Goal: Task Accomplishment & Management: Manage account settings

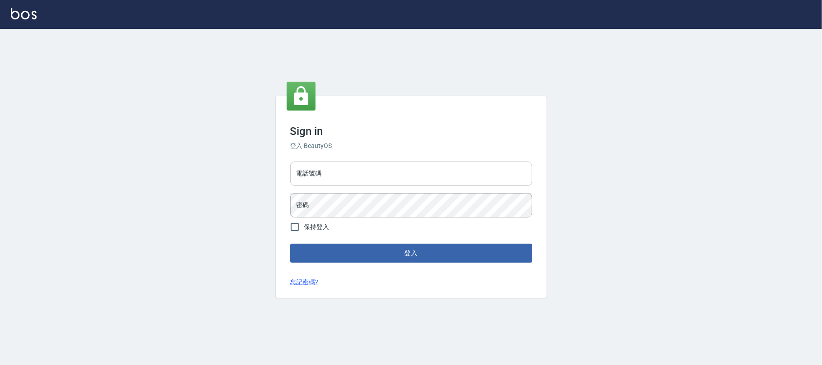
click at [452, 181] on input "電話號碼" at bounding box center [411, 174] width 242 height 24
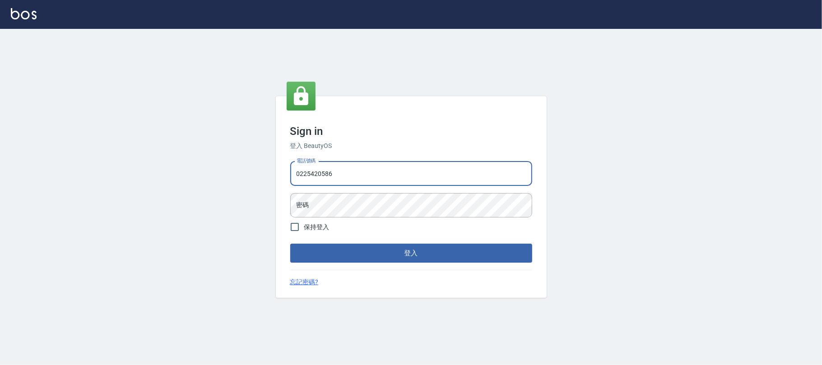
type input "0225420586"
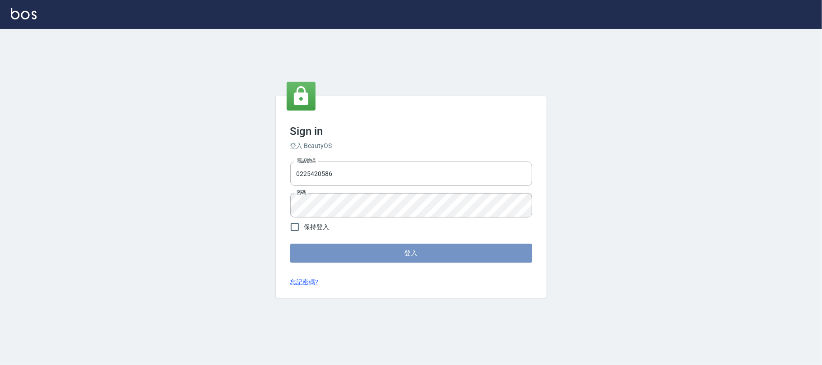
click at [410, 249] on button "登入" at bounding box center [411, 253] width 242 height 19
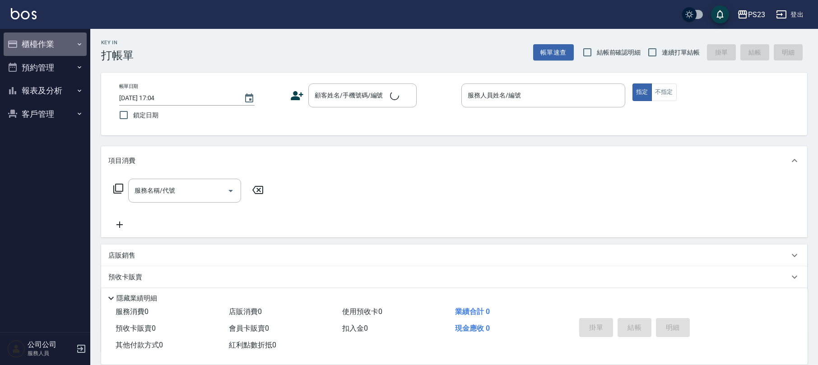
click at [33, 38] on button "櫃檯作業" at bounding box center [45, 44] width 83 height 23
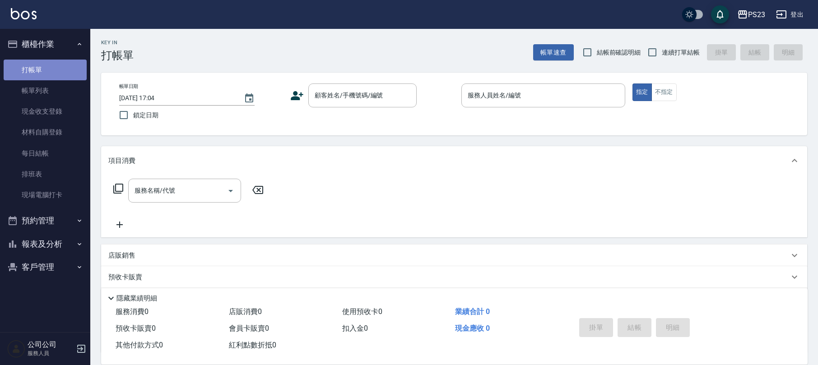
click at [33, 74] on link "打帳單" at bounding box center [45, 70] width 83 height 21
click at [662, 53] on span "連續打單結帳" at bounding box center [681, 52] width 38 height 9
click at [662, 53] on input "連續打單結帳" at bounding box center [652, 52] width 19 height 19
checkbox input "true"
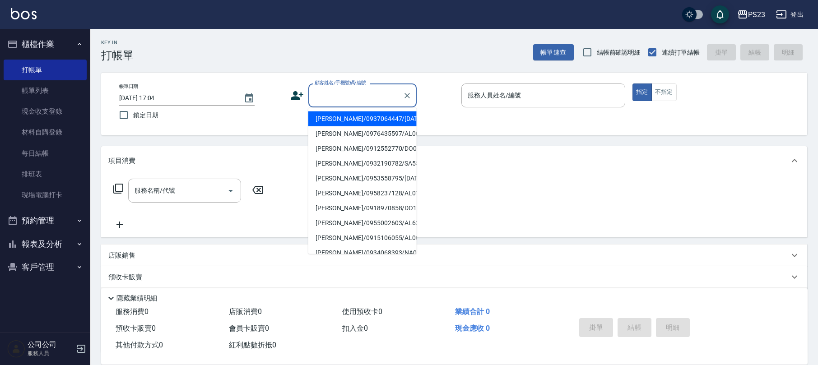
click at [336, 93] on div "顧客姓名/手機號碼/編號 顧客姓名/手機號碼/編號" at bounding box center [362, 96] width 108 height 24
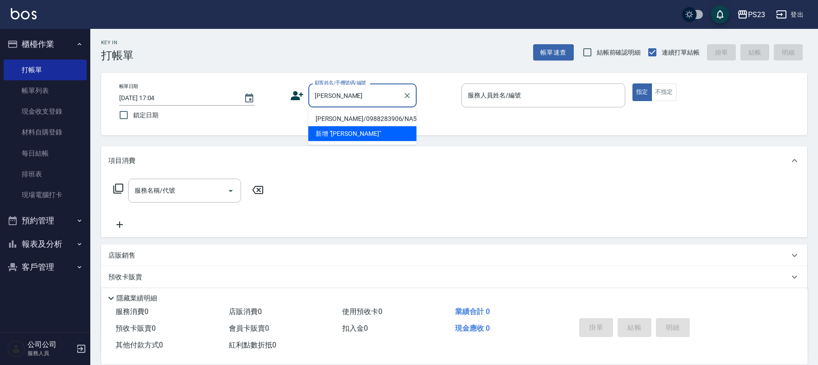
click at [341, 117] on li "[PERSON_NAME]/0988283906/NA581001" at bounding box center [362, 119] width 108 height 15
type input "[PERSON_NAME]/0988283906/NA581001"
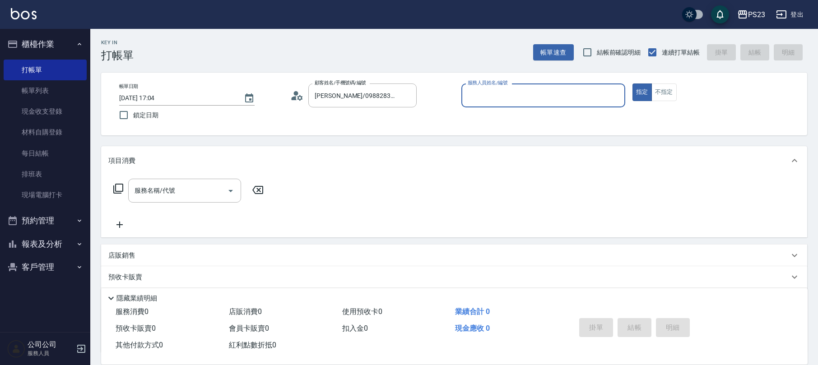
type input "Nanako-59"
click at [114, 188] on icon at bounding box center [118, 188] width 11 height 11
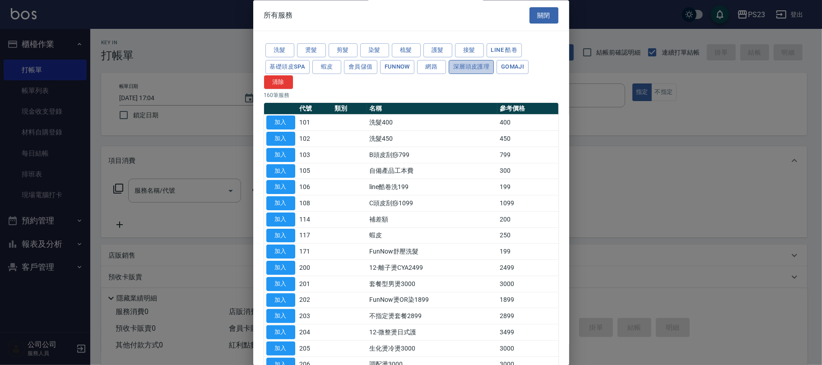
click at [463, 70] on button "深層頭皮護理" at bounding box center [471, 67] width 45 height 14
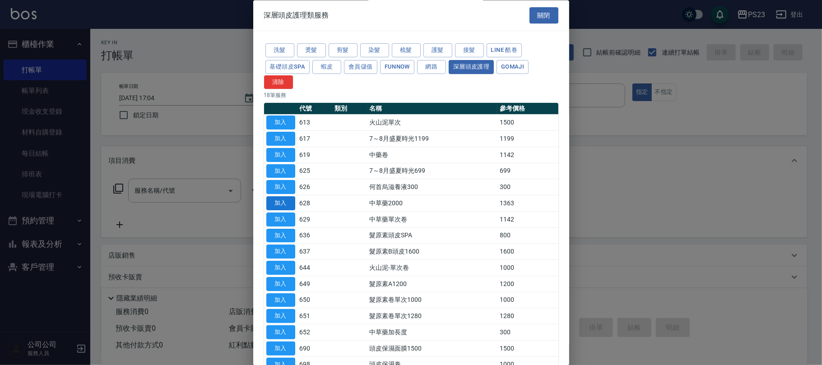
click at [278, 203] on button "加入" at bounding box center [280, 204] width 29 height 14
type input "中草藥2000(628)"
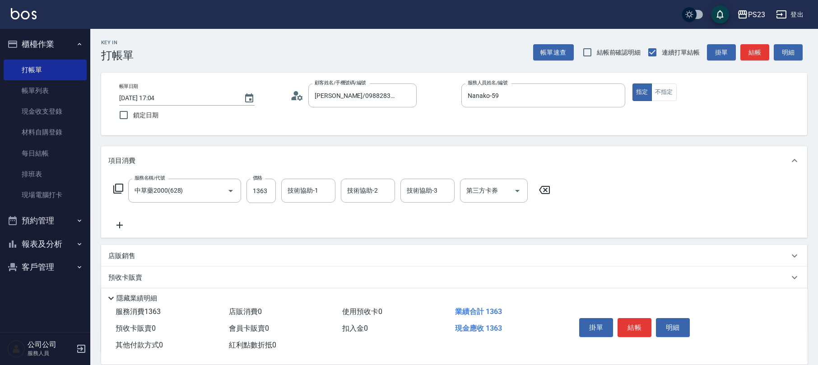
click at [245, 190] on div "服務名稱/代號 中草藥2000(628) 服務名稱/代號 價格 1363 價格 技術協助-1 技術協助-1 技術協助-2 技術協助-2 技術協助-3 技術協助…" at bounding box center [331, 191] width 447 height 24
click at [253, 195] on input "1363" at bounding box center [261, 191] width 29 height 24
type input "1500"
type input "Nanako-59"
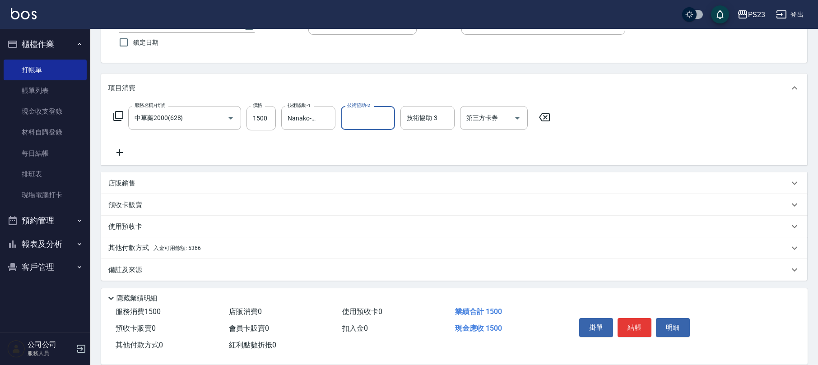
click at [213, 250] on div "其他付款方式 入金可用餘額: 5366" at bounding box center [448, 248] width 681 height 10
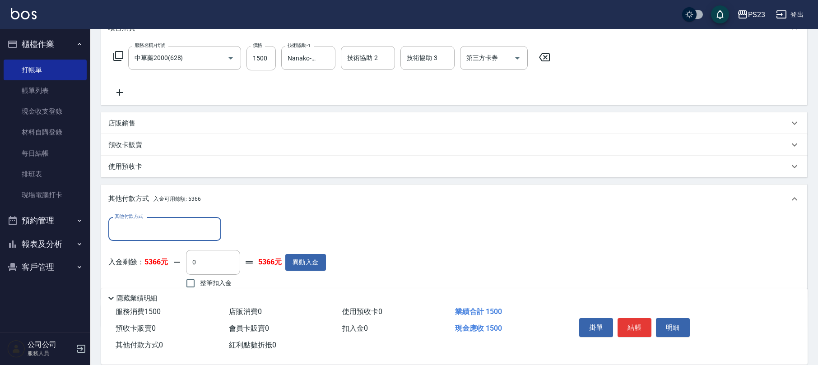
scroll to position [179, 0]
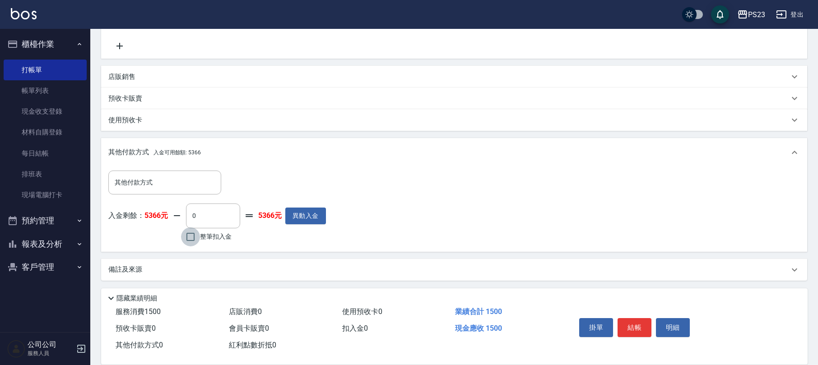
click at [195, 243] on input "整筆扣入金" at bounding box center [190, 237] width 19 height 19
checkbox input "true"
type input "1500"
click at [629, 325] on button "結帳" at bounding box center [635, 327] width 34 height 19
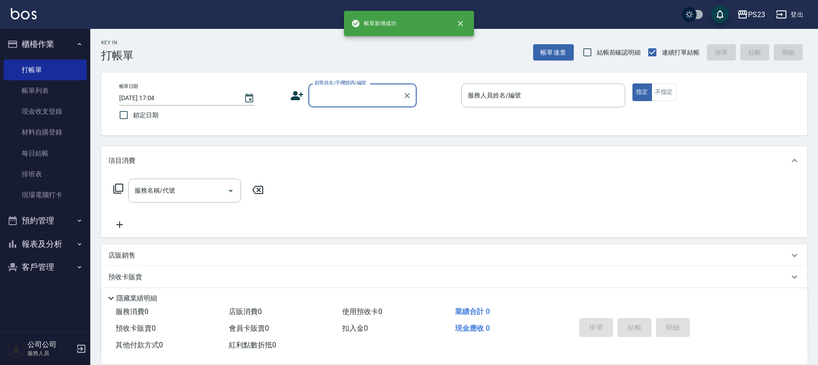
scroll to position [0, 0]
click at [357, 88] on input "顧客姓名/手機號碼/編號" at bounding box center [355, 96] width 87 height 16
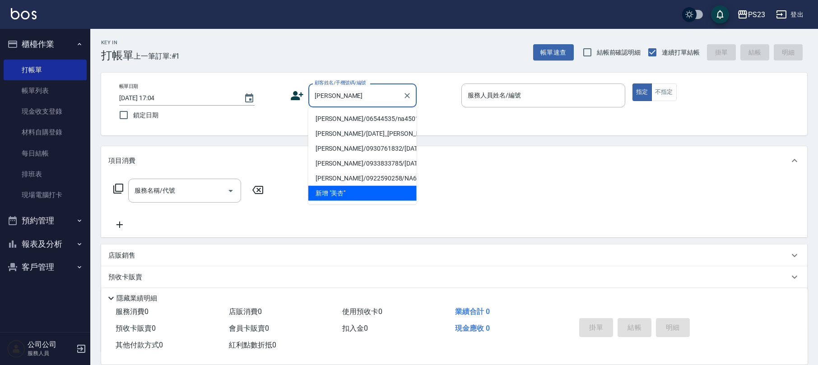
click at [374, 116] on li "[PERSON_NAME]/06544535/na450125" at bounding box center [362, 119] width 108 height 15
type input "[PERSON_NAME]/06544535/na450125"
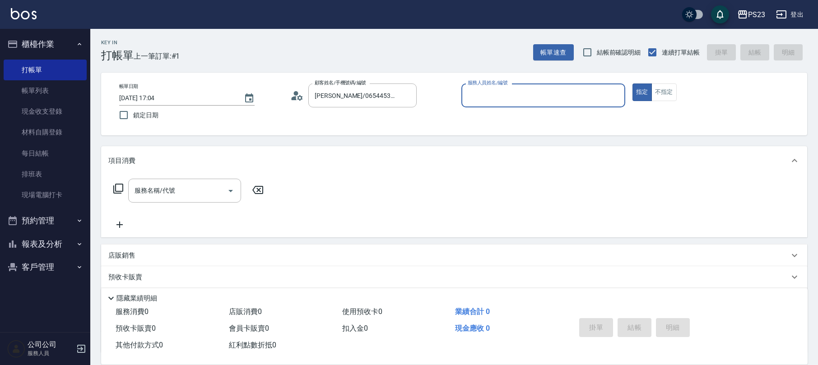
type input "Nanako-59"
click at [118, 190] on icon at bounding box center [118, 188] width 11 height 11
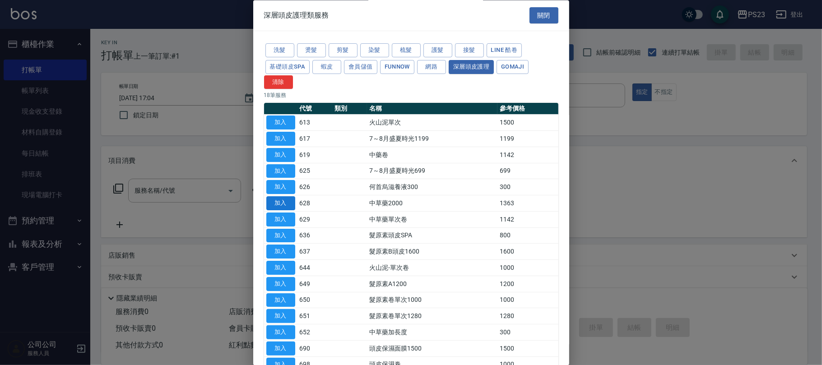
click at [278, 206] on button "加入" at bounding box center [280, 204] width 29 height 14
type input "中草藥2000(628)"
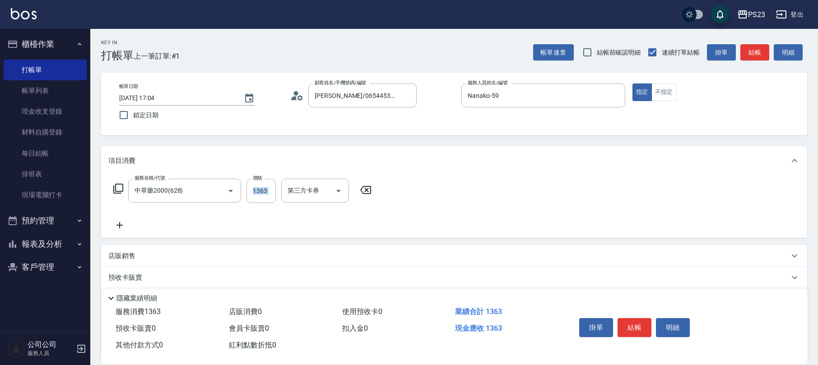
click at [278, 206] on div "服務名稱/代號 中草藥2000(628) 服務名稱/代號 價格 1363 價格 第三方卡券 第三方卡券" at bounding box center [242, 205] width 269 height 52
click at [546, 189] on icon at bounding box center [544, 190] width 11 height 8
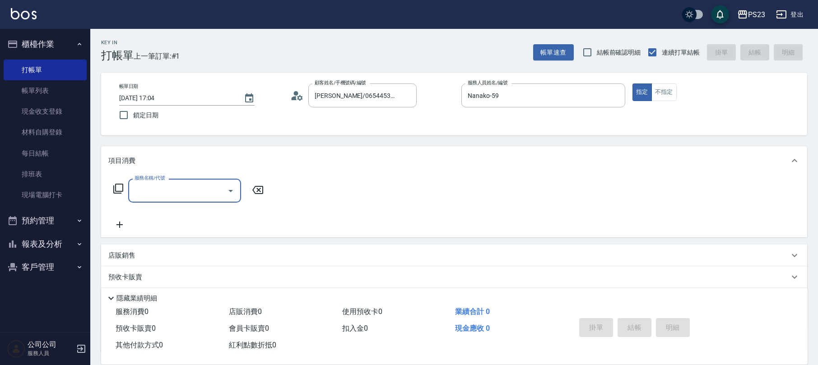
click at [120, 190] on icon at bounding box center [118, 188] width 11 height 11
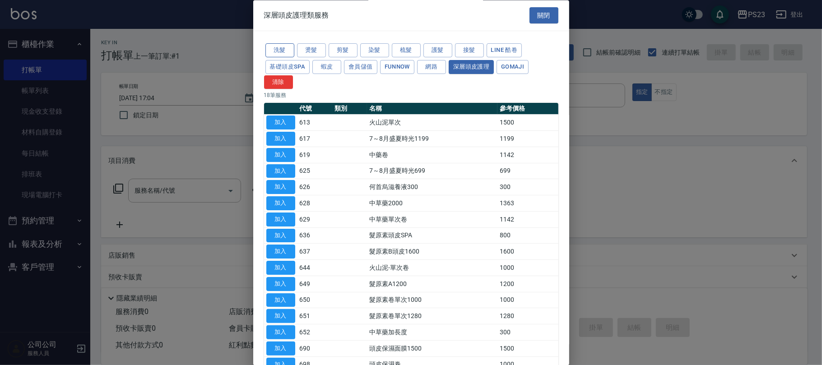
click at [288, 53] on button "洗髮" at bounding box center [279, 51] width 29 height 14
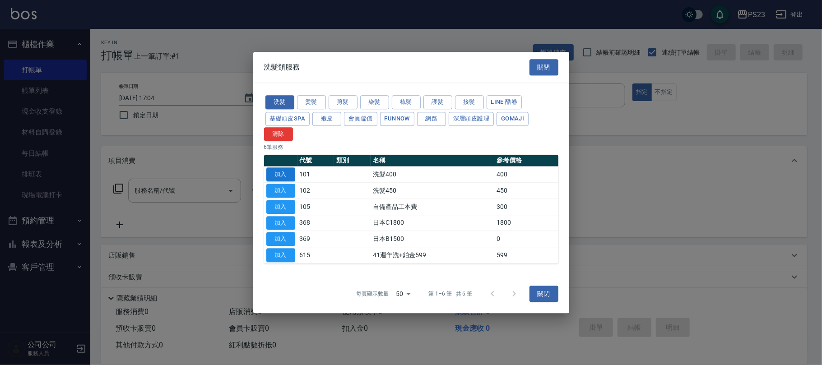
click at [280, 172] on button "加入" at bounding box center [280, 175] width 29 height 14
type input "洗髮400(101)"
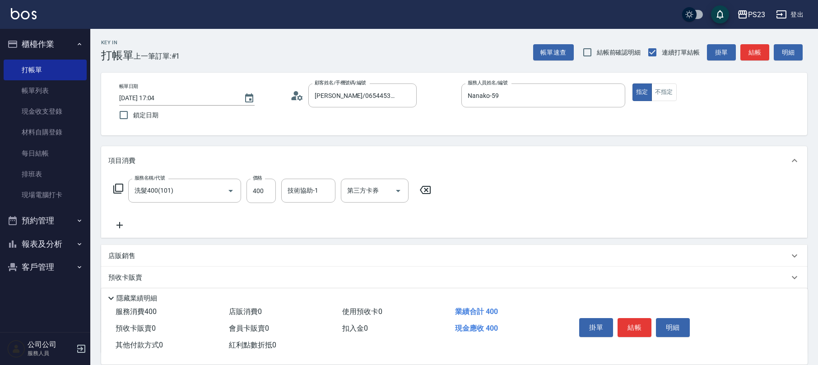
click at [124, 190] on div "服務名稱/代號 洗髮400(101) 服務名稱/代號 價格 400 價格 技術協助-1 技術協助-1 第三方卡券 第三方卡券" at bounding box center [272, 191] width 328 height 24
click at [118, 188] on icon at bounding box center [118, 188] width 11 height 11
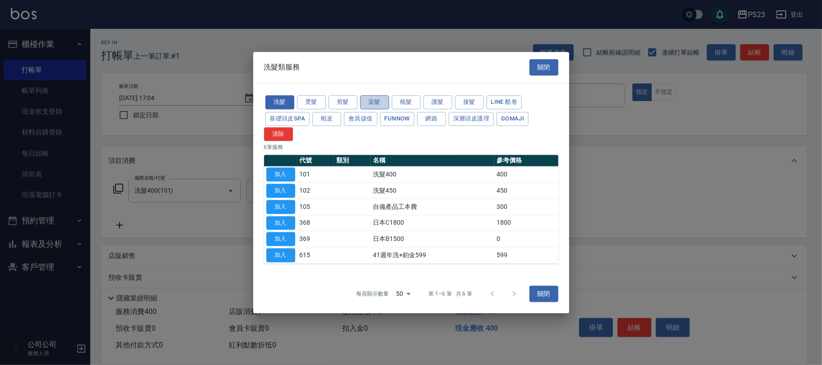
click at [367, 100] on button "染髮" at bounding box center [374, 102] width 29 height 14
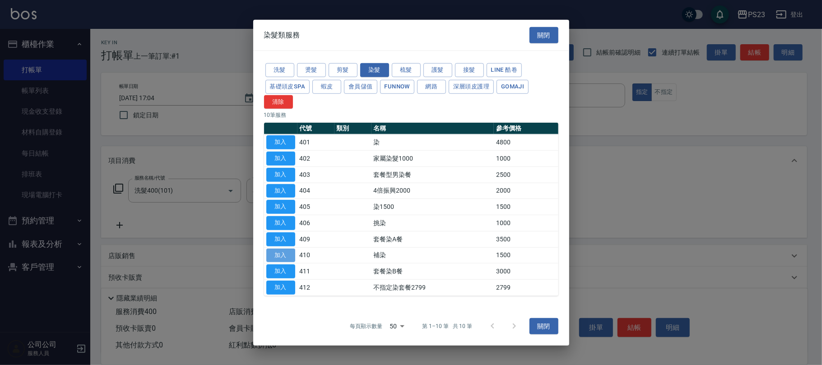
click at [275, 253] on button "加入" at bounding box center [280, 255] width 29 height 14
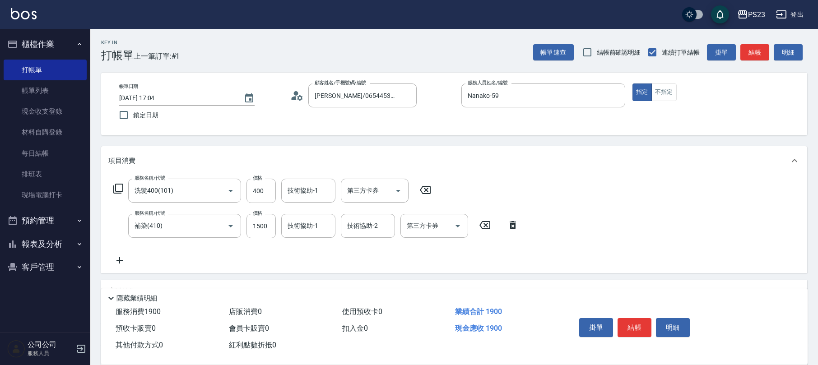
scroll to position [108, 0]
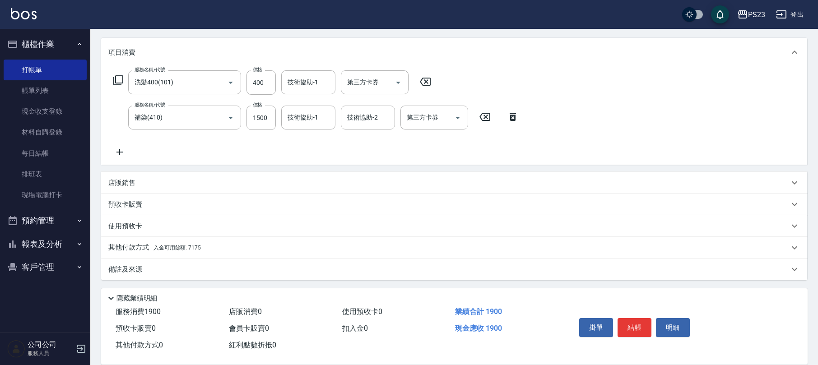
click at [152, 177] on div "店販銷售" at bounding box center [454, 183] width 706 height 22
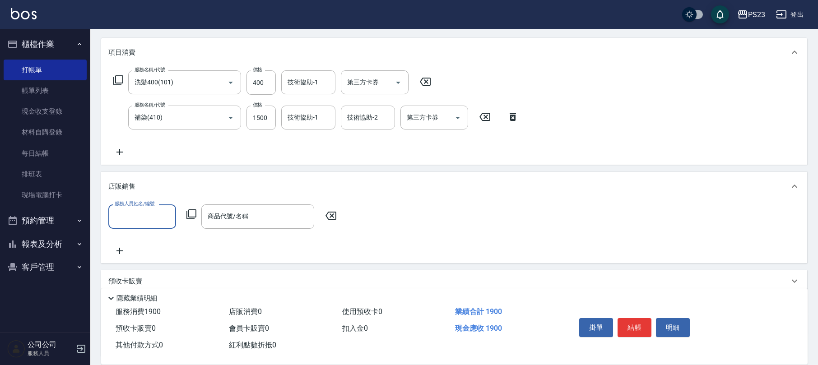
scroll to position [0, 0]
type input "Nanako-59"
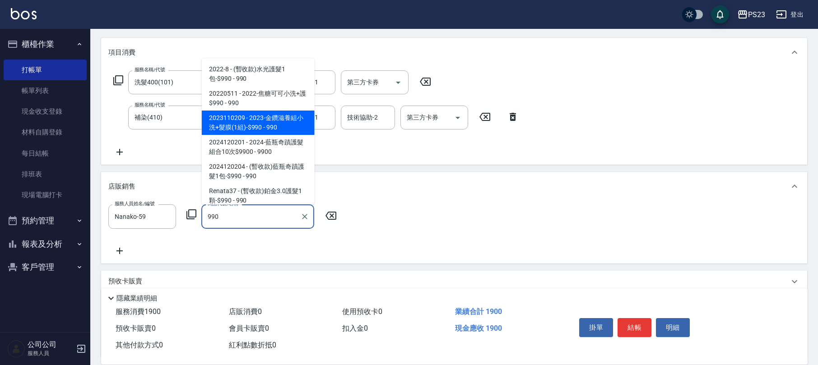
scroll to position [74, 0]
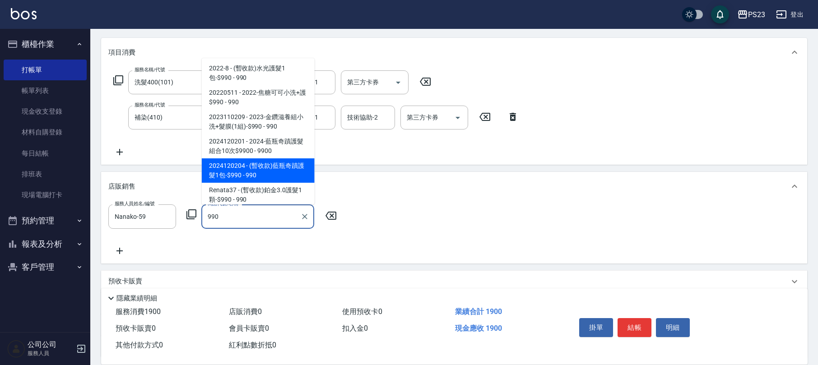
click at [286, 170] on span "2024120204 - (暫收款)藍瓶奇蹟護髮1包-$990 - 990" at bounding box center [258, 170] width 113 height 24
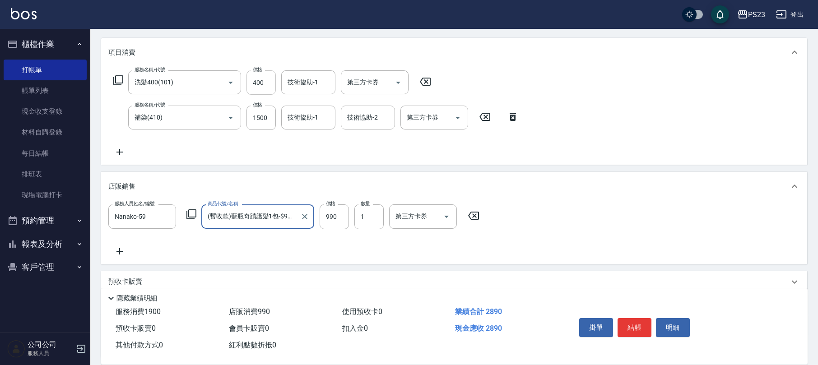
type input "(暫收款)藍瓶奇蹟護髮1包-$990"
click at [257, 87] on input "400" at bounding box center [261, 82] width 29 height 24
click at [265, 84] on input "400" at bounding box center [261, 82] width 29 height 24
type input "450"
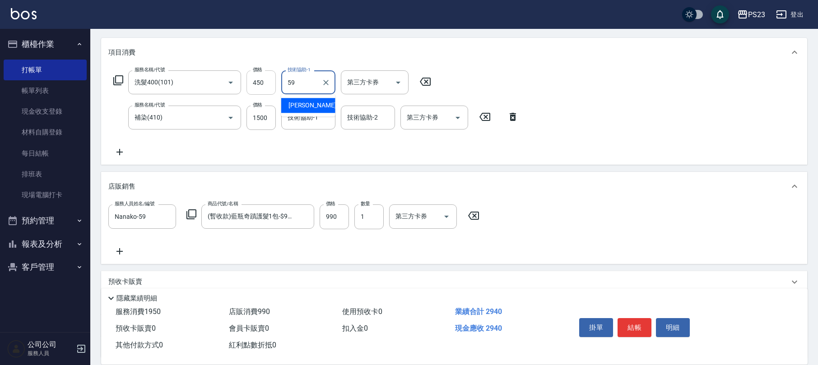
type input "Nanako-59"
click at [312, 118] on input "技術協助-1" at bounding box center [308, 118] width 46 height 16
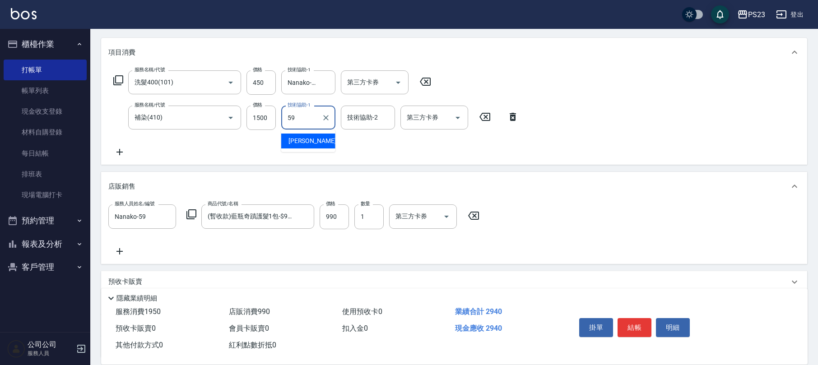
type input "Nanako-59"
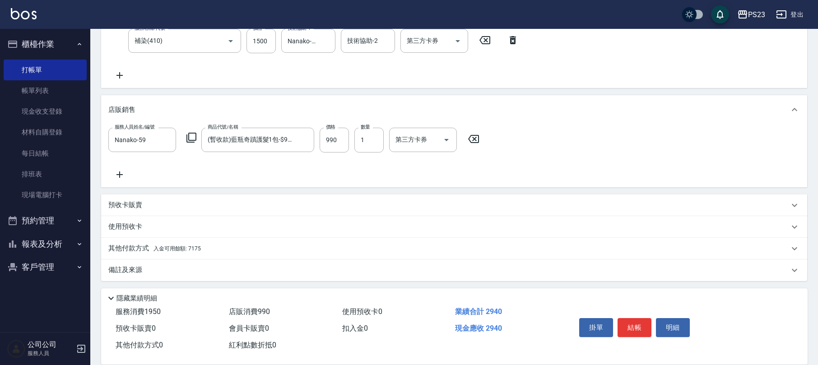
click at [226, 256] on div "其他付款方式 入金可用餘額: 7175" at bounding box center [454, 249] width 706 height 22
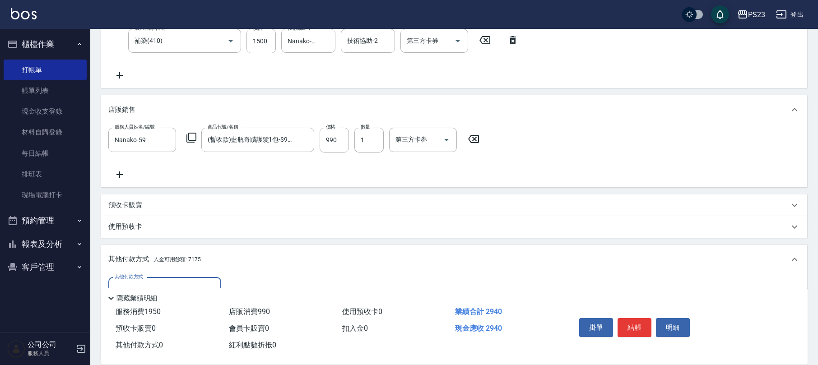
scroll to position [292, 0]
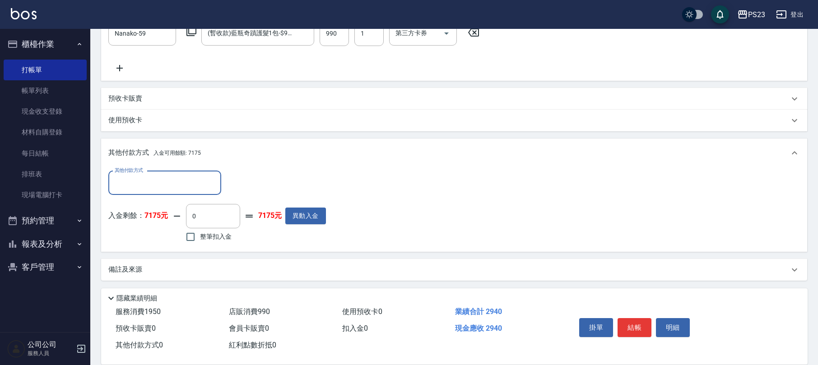
click at [188, 183] on input "其他付款方式" at bounding box center [164, 183] width 105 height 16
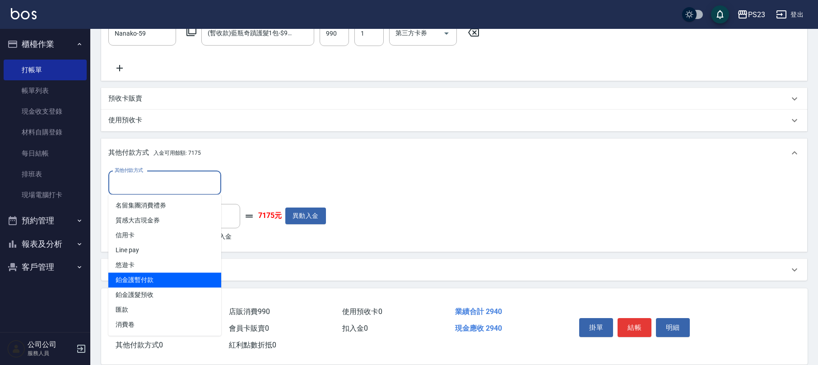
click at [177, 281] on span "鉑金護暫付款" at bounding box center [164, 280] width 113 height 15
type input "鉑金護暫付款"
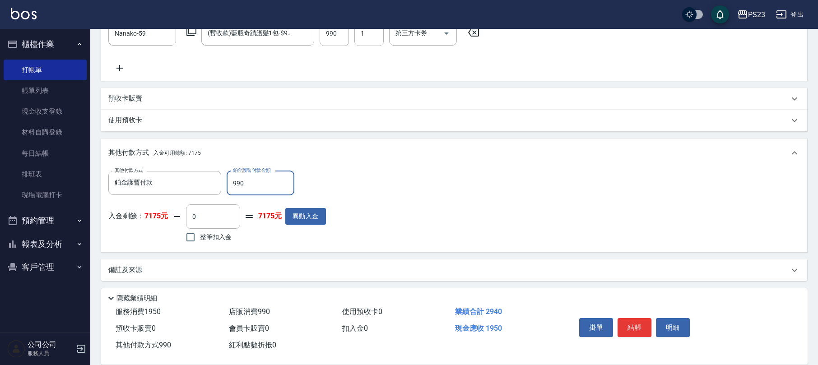
type input "990"
click at [203, 237] on span "整筆扣入金" at bounding box center [216, 237] width 32 height 9
click at [200, 237] on input "整筆扣入金" at bounding box center [190, 237] width 19 height 19
checkbox input "true"
type input "1950"
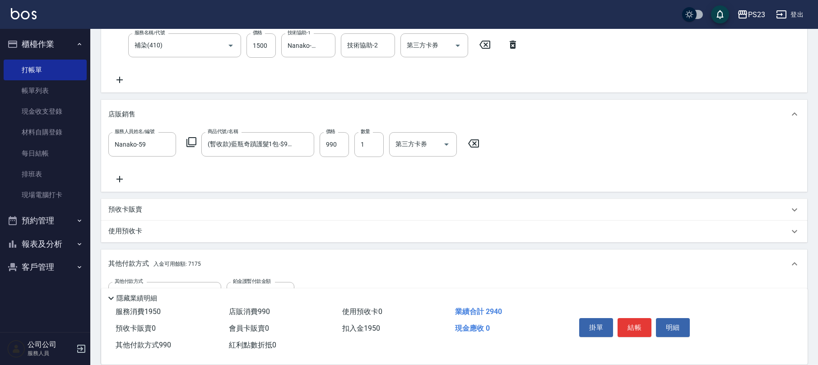
scroll to position [293, 0]
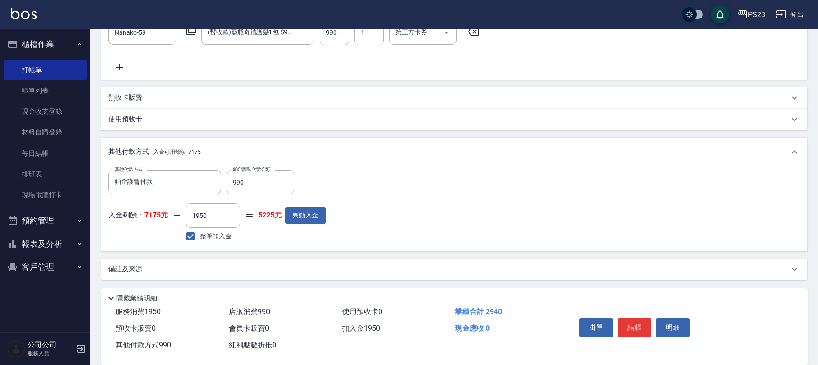
click at [264, 275] on div "備註及來源" at bounding box center [454, 270] width 706 height 22
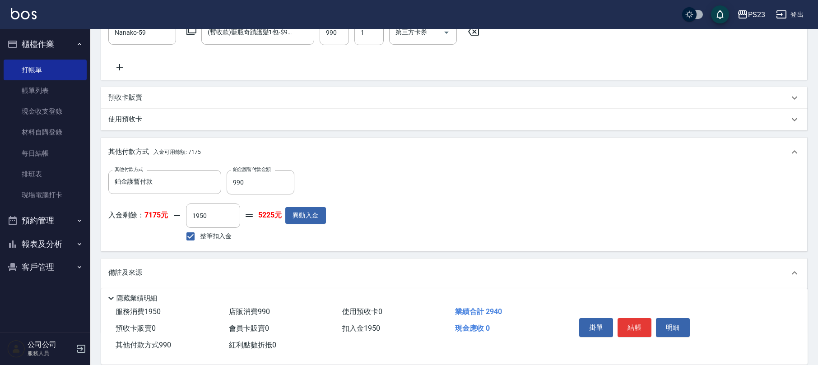
scroll to position [345, 0]
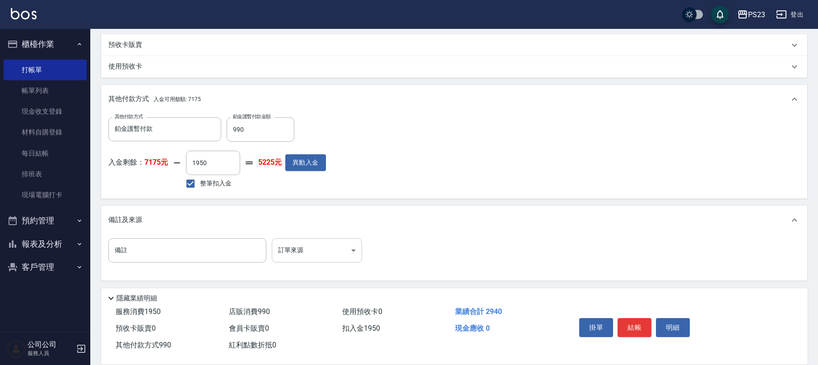
click at [306, 252] on body "PS23 登出 櫃檯作業 打帳單 帳單列表 現金收支登錄 材料自購登錄 每日結帳 排班表 現場電腦打卡 預約管理 預約管理 單日預約紀錄 單週預約紀錄 報表及…" at bounding box center [409, 10] width 818 height 711
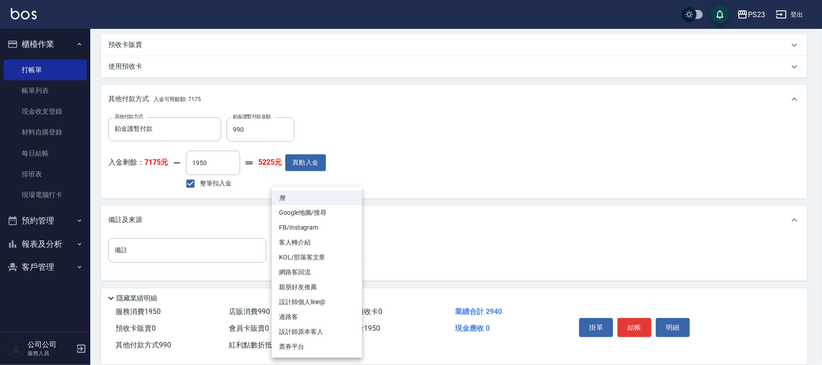
click at [298, 332] on li "設計師原本客人" at bounding box center [317, 332] width 90 height 15
type input "設計師原本客人"
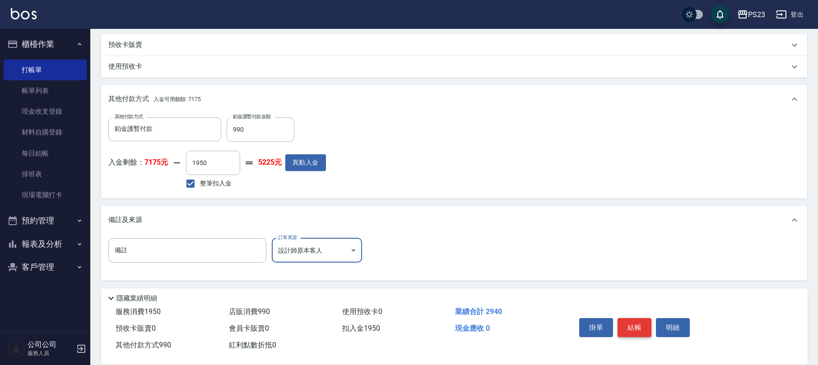
click at [634, 322] on button "結帳" at bounding box center [635, 327] width 34 height 19
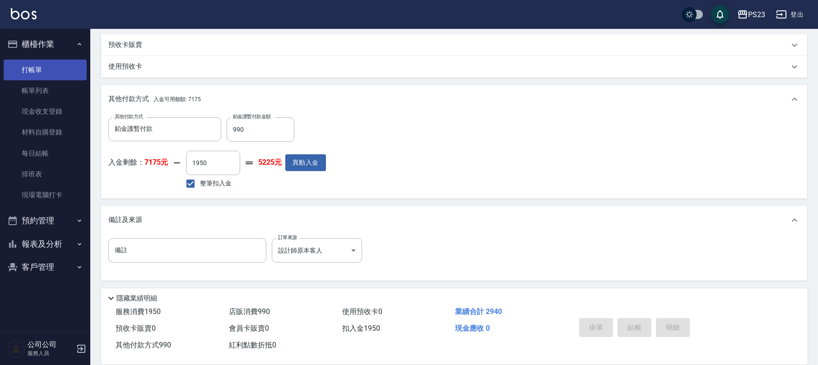
type input "[DATE] 17:07"
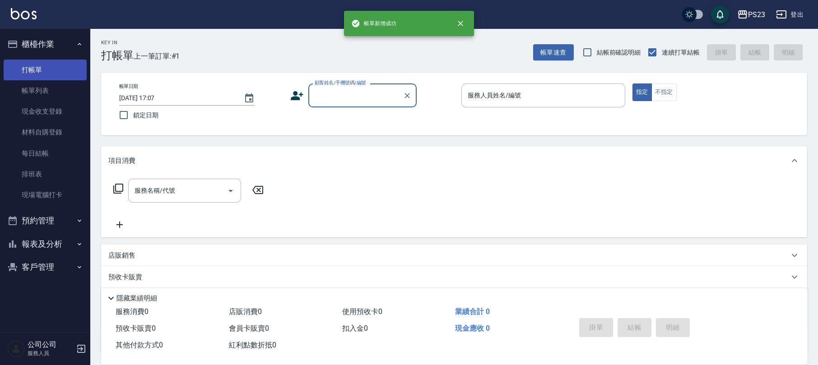
scroll to position [0, 0]
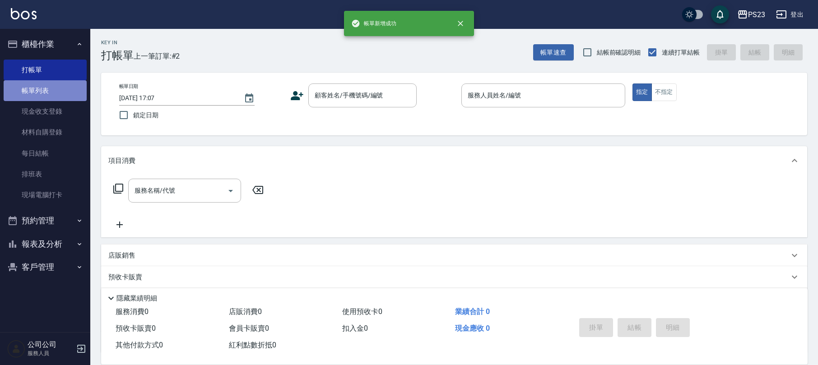
click at [33, 80] on link "帳單列表" at bounding box center [45, 90] width 83 height 21
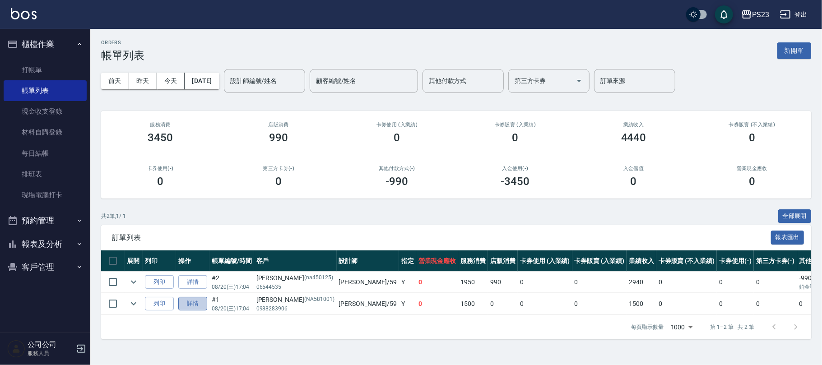
click at [183, 303] on link "詳情" at bounding box center [192, 304] width 29 height 14
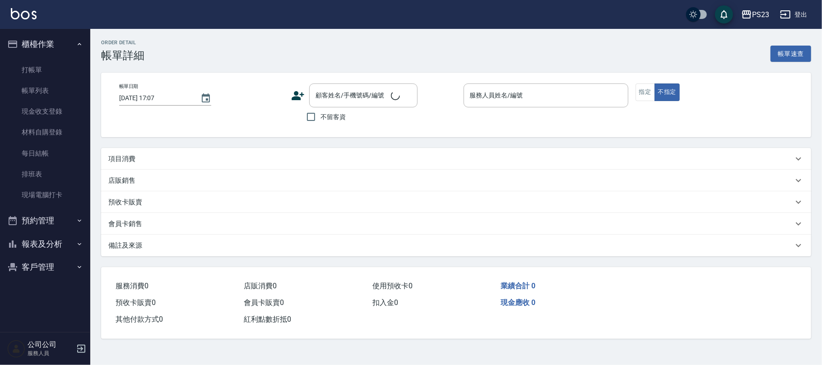
type input "[DATE] 17:04"
type input "Nanako-59"
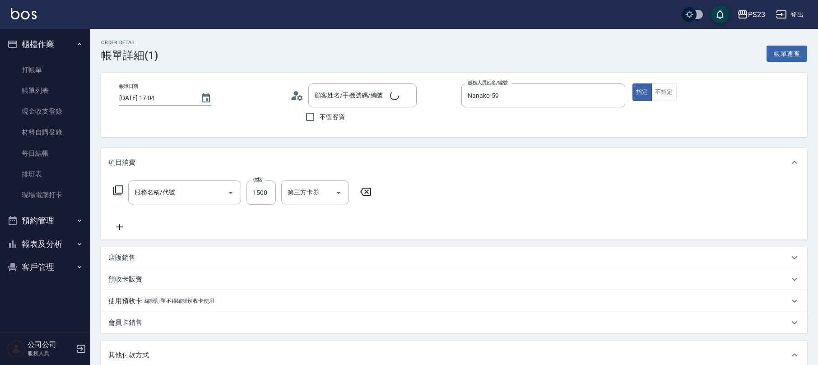
type input "中草藥2000(628)"
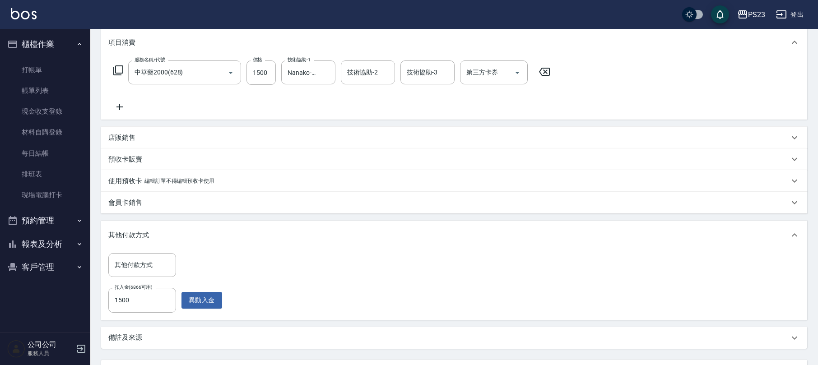
type input "[PERSON_NAME]/0988283906/NA581001"
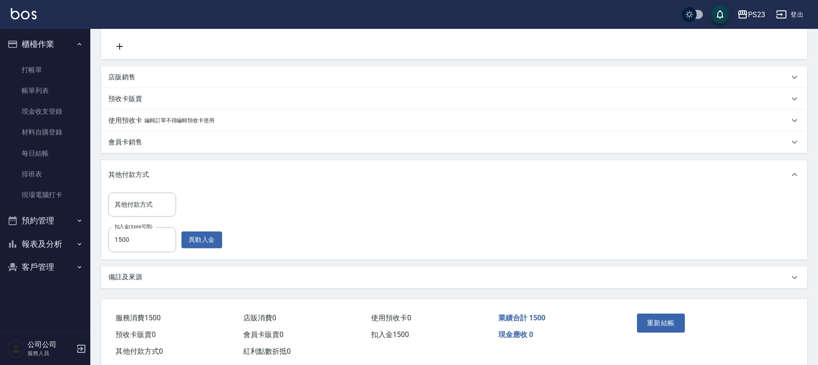
click at [261, 278] on div "備註及來源" at bounding box center [448, 277] width 681 height 9
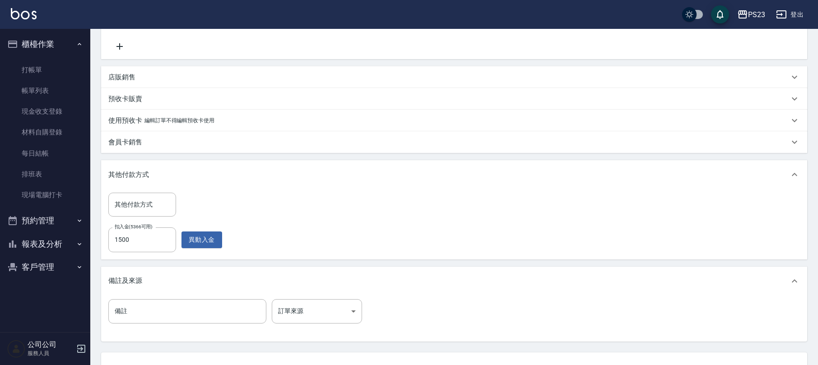
scroll to position [252, 0]
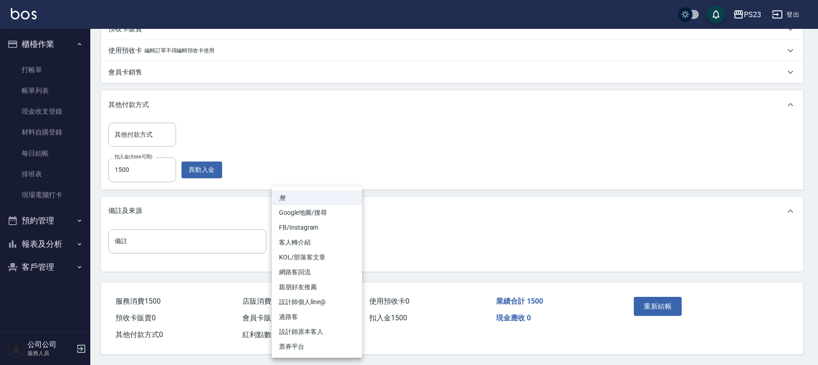
click at [335, 241] on body "PS23 登出 櫃檯作業 打帳單 帳單列表 現金收支登錄 材料自購登錄 每日結帳 排班表 現場電腦打卡 預約管理 預約管理 單日預約紀錄 單週預約紀錄 報表及…" at bounding box center [409, 57] width 818 height 616
click at [302, 332] on li "設計師原本客人" at bounding box center [317, 332] width 90 height 15
type input "設計師原本客人"
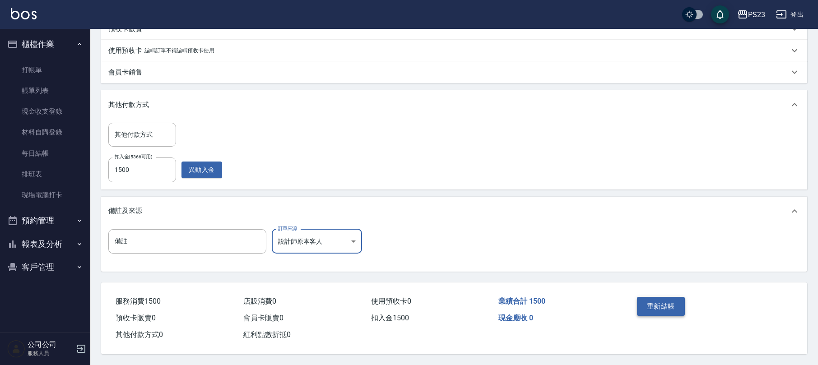
click at [659, 302] on button "重新結帳" at bounding box center [661, 306] width 48 height 19
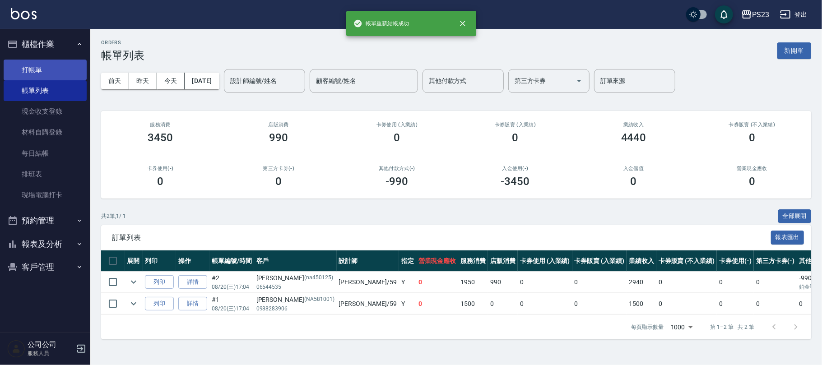
click at [51, 70] on link "打帳單" at bounding box center [45, 70] width 83 height 21
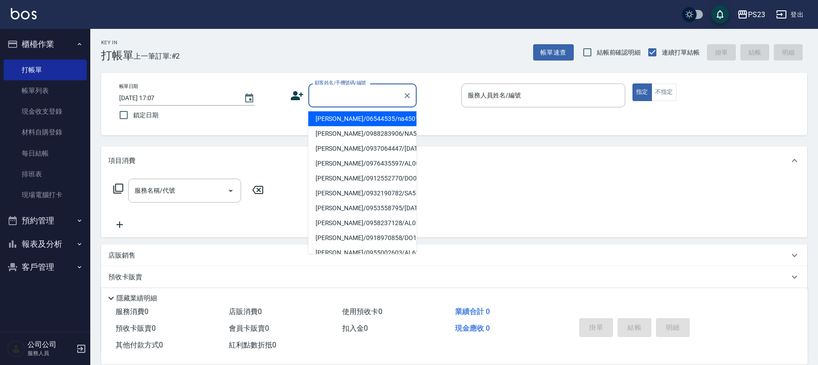
click at [354, 96] on input "顧客姓名/手機號碼/編號" at bounding box center [355, 96] width 87 height 16
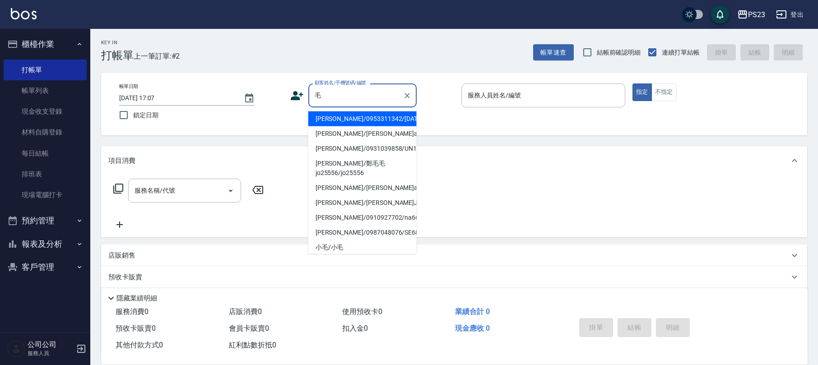
click at [363, 120] on li "[PERSON_NAME]/0953311342/[DATE]" at bounding box center [362, 119] width 108 height 15
type input "[PERSON_NAME]/0953311342/[DATE]"
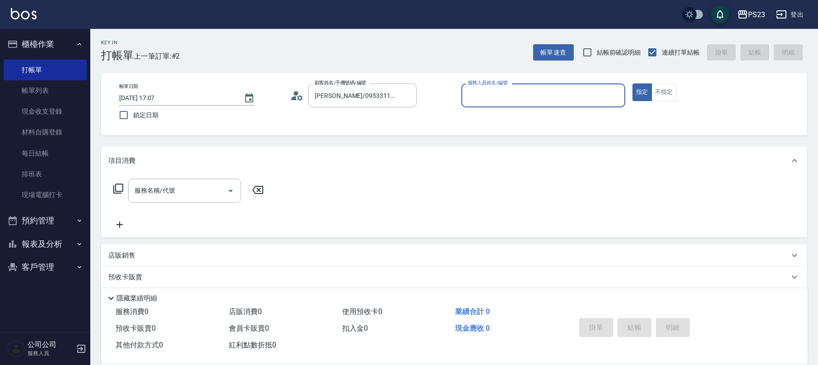
click at [290, 99] on icon at bounding box center [297, 96] width 14 height 14
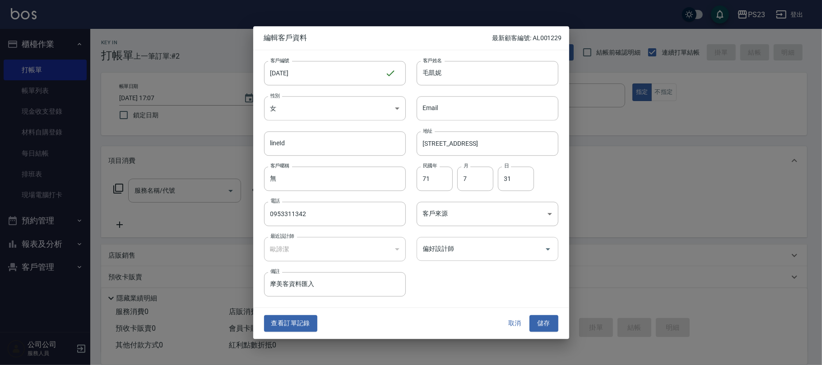
click at [434, 251] on input "偏好設計師" at bounding box center [481, 249] width 120 height 16
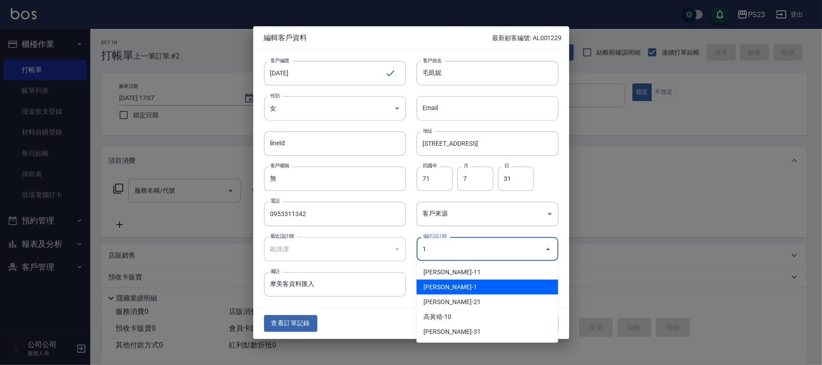
click at [430, 284] on li "[PERSON_NAME]-1" at bounding box center [488, 287] width 142 height 15
type input "歐諦潔"
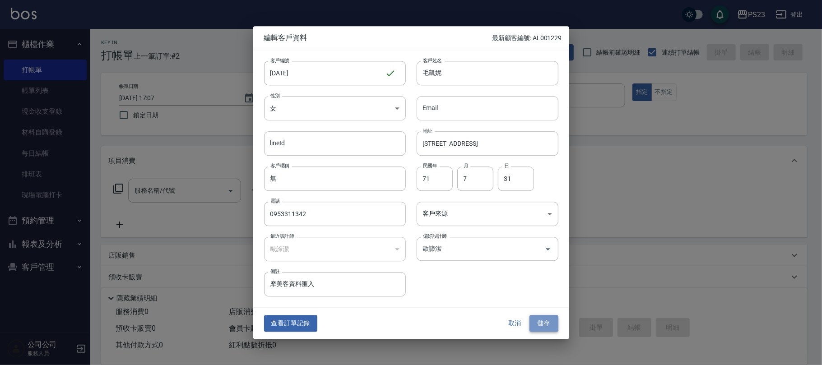
click at [548, 325] on button "儲存" at bounding box center [544, 324] width 29 height 17
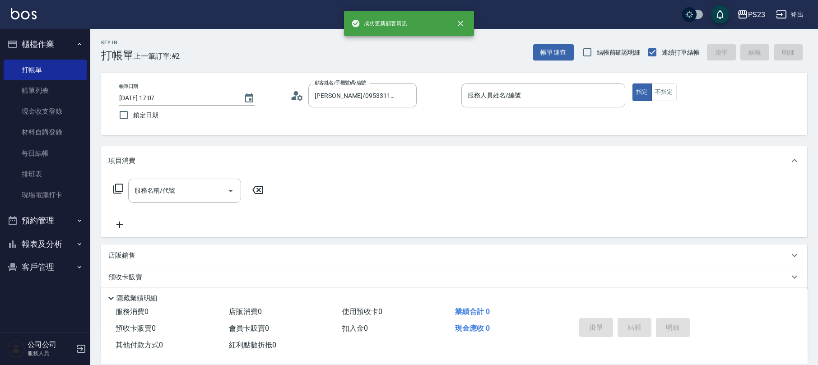
click at [120, 188] on icon at bounding box center [118, 188] width 11 height 11
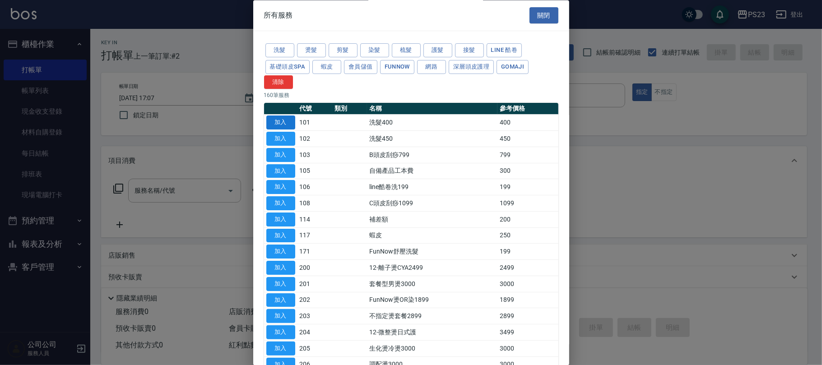
click at [284, 124] on button "加入" at bounding box center [280, 123] width 29 height 14
type input "洗髮400(101)"
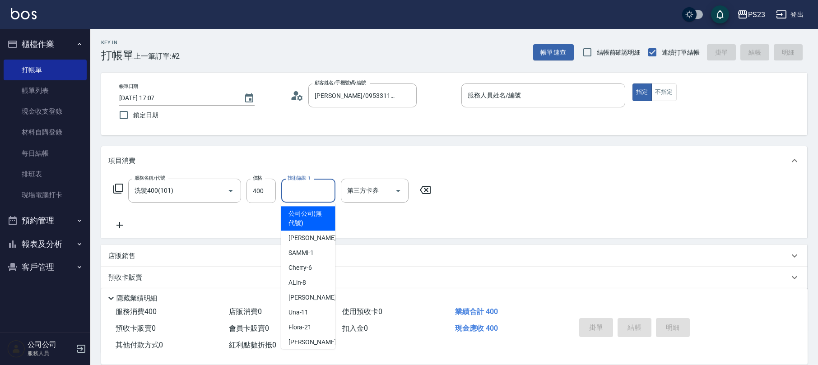
click at [307, 187] on div "技術協助-1 技術協助-1" at bounding box center [308, 191] width 54 height 24
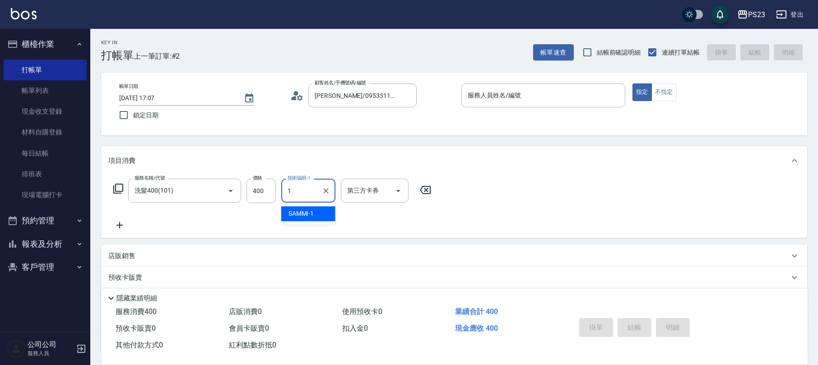
click at [321, 211] on div "SAMMI -1" at bounding box center [308, 213] width 54 height 15
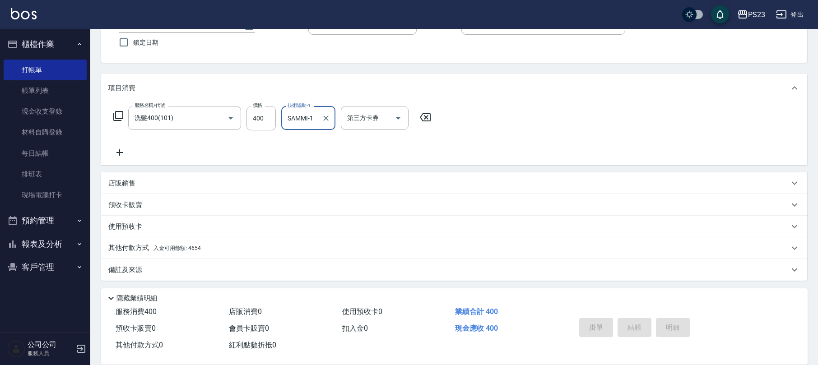
type input "SAMMI-1"
click at [233, 274] on div "備註及來源" at bounding box center [448, 269] width 681 height 9
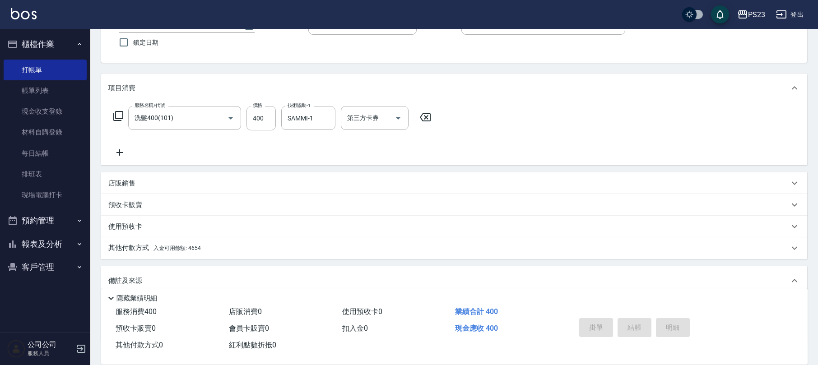
scroll to position [134, 0]
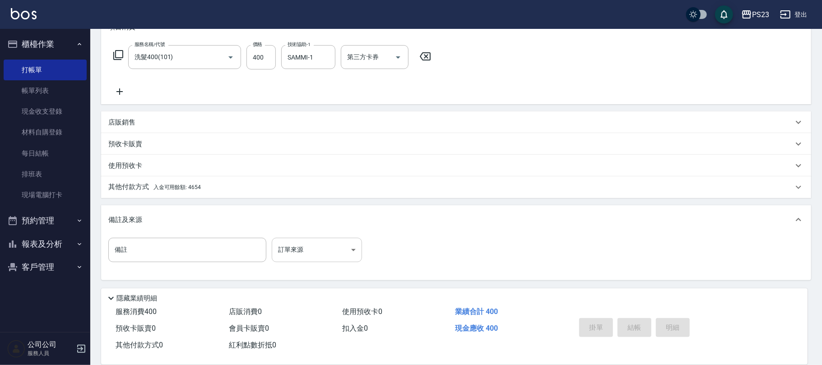
click at [306, 248] on body "PS23 登出 櫃檯作業 打帳單 帳單列表 現金收支登錄 材料自購登錄 每日結帳 排班表 現場電腦打卡 預約管理 預約管理 單日預約紀錄 單週預約紀錄 報表及…" at bounding box center [411, 115] width 822 height 499
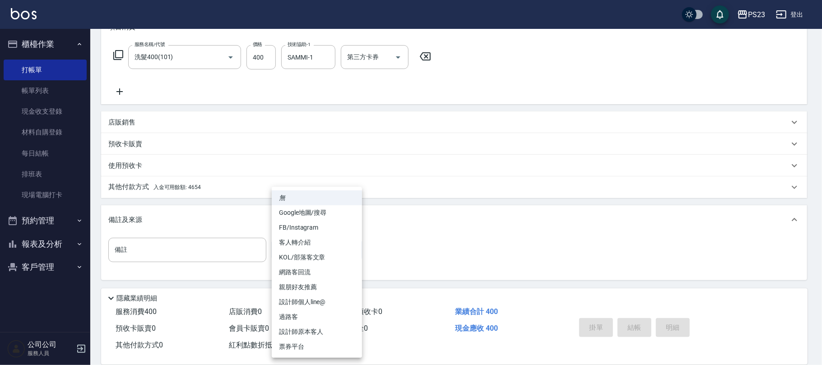
drag, startPoint x: 306, startPoint y: 331, endPoint x: 311, endPoint y: 329, distance: 5.0
click at [309, 330] on li "設計師原本客人" at bounding box center [317, 332] width 90 height 15
type input "設計師原本客人"
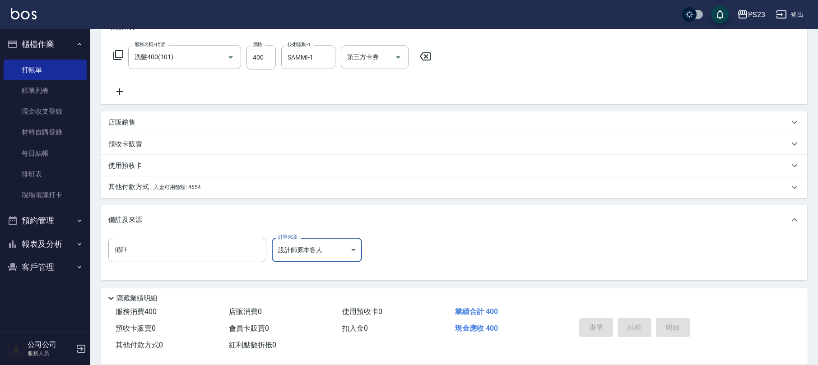
click at [419, 242] on div "備註 備註 訂單來源 設計師原本客人 設計師原本客人 訂單來源" at bounding box center [454, 255] width 692 height 35
click at [200, 186] on div "其他付款方式 入金可用餘額: 4654" at bounding box center [448, 187] width 681 height 10
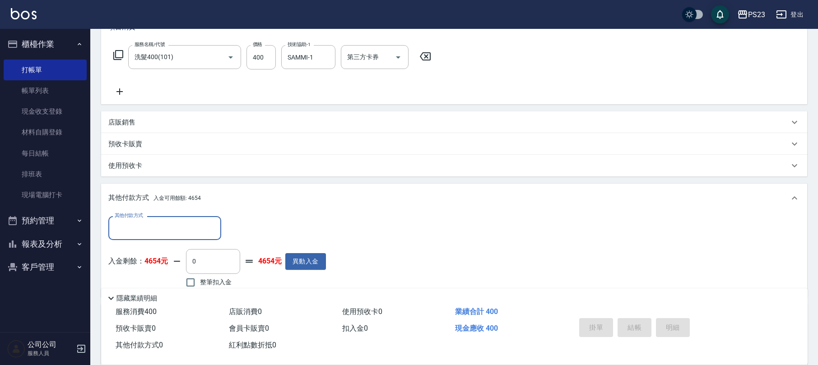
scroll to position [232, 0]
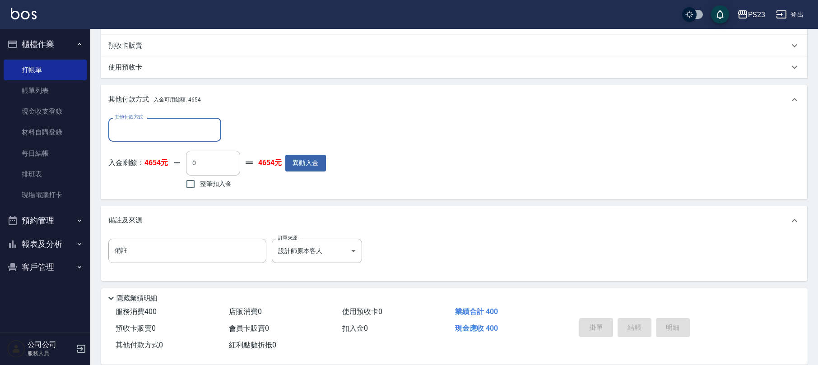
click at [200, 183] on span "整筆扣入金" at bounding box center [216, 183] width 32 height 9
click at [200, 183] on input "整筆扣入金" at bounding box center [190, 184] width 19 height 19
checkbox input "true"
type input "400"
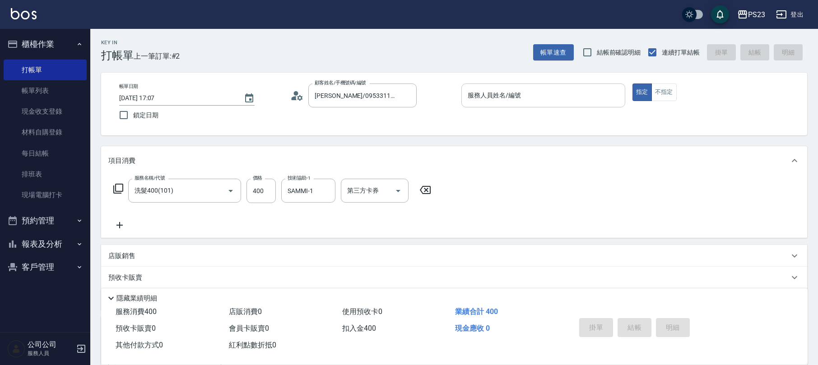
click at [538, 100] on input "服務人員姓名/編號" at bounding box center [543, 96] width 156 height 16
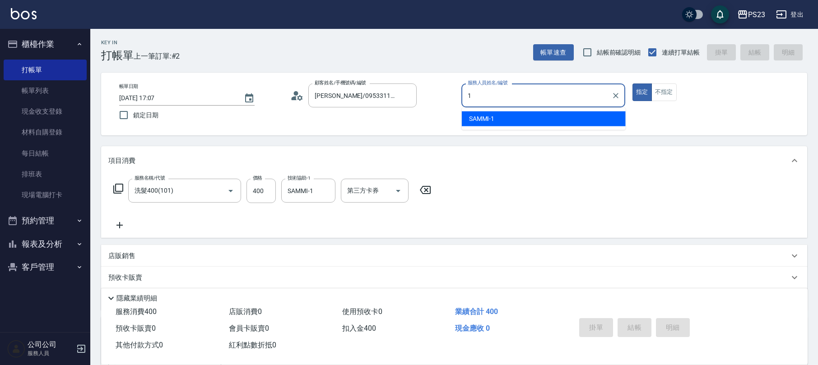
click at [506, 118] on div "SAMMI -1" at bounding box center [544, 119] width 164 height 15
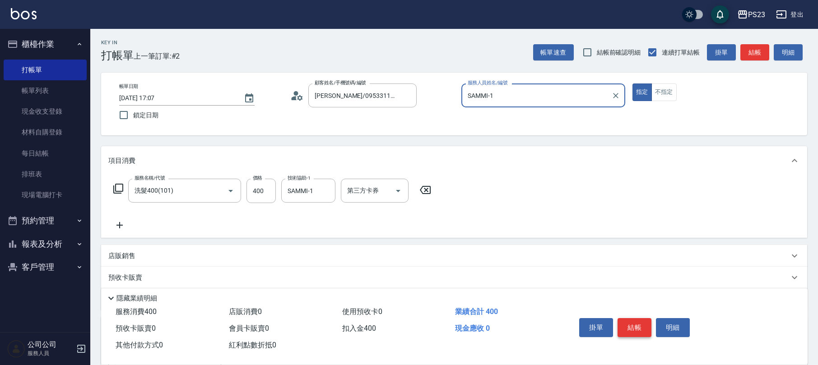
type input "SAMMI-1"
click at [641, 322] on button "結帳" at bounding box center [635, 327] width 34 height 19
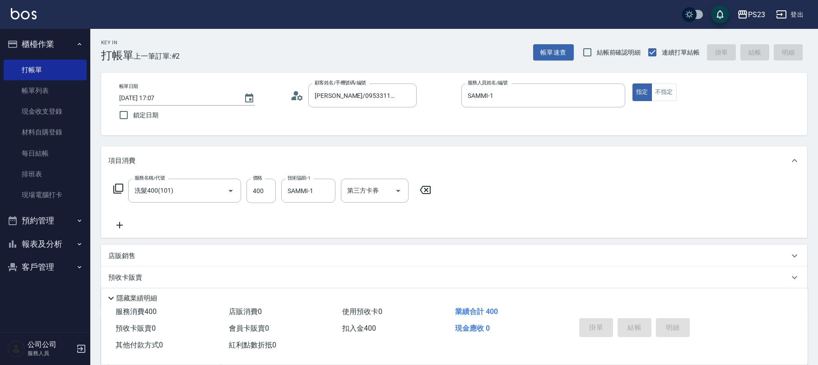
type input "[DATE] 17:08"
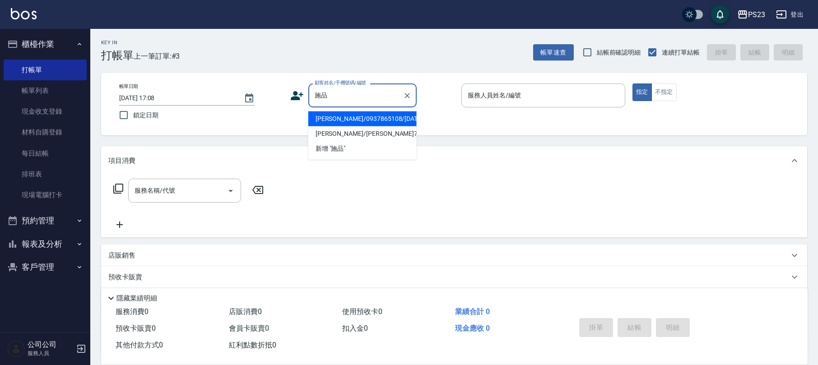
click at [369, 120] on li "[PERSON_NAME]/0937865108/[DATE]" at bounding box center [362, 119] width 108 height 15
type input "[PERSON_NAME]/0937865108/[DATE]"
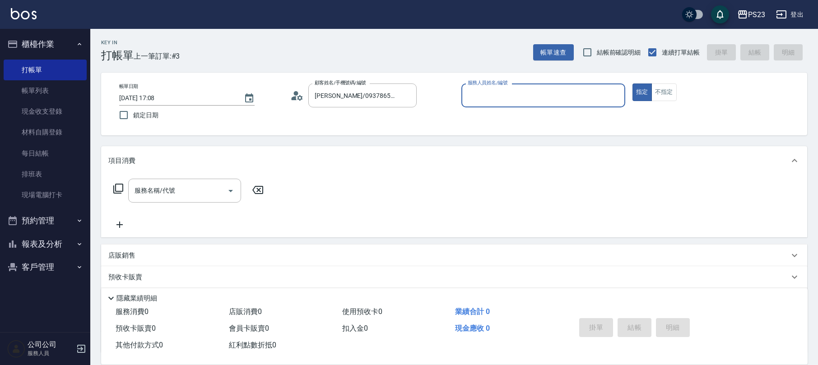
type input "[PERSON_NAME]-0"
click at [120, 185] on icon at bounding box center [118, 188] width 11 height 11
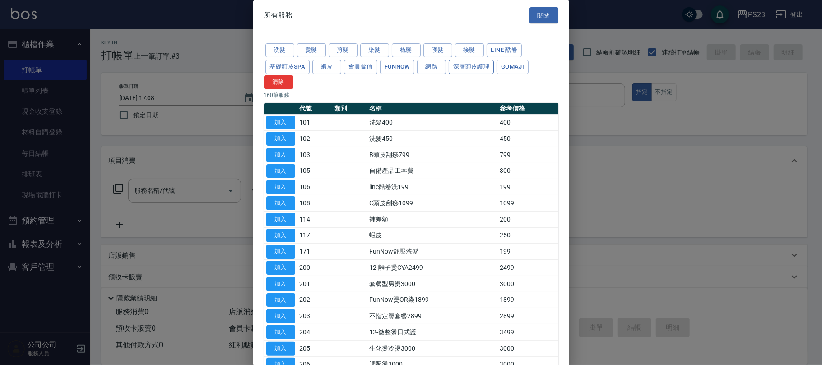
click at [473, 71] on button "深層頭皮護理" at bounding box center [471, 67] width 45 height 14
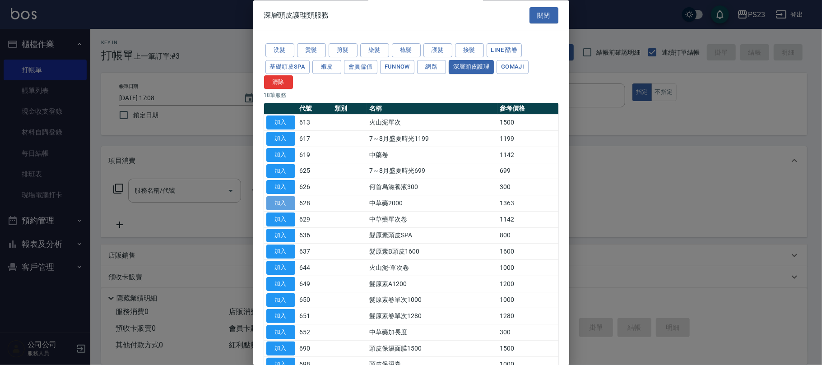
click at [280, 205] on button "加入" at bounding box center [280, 204] width 29 height 14
type input "中草藥2000(628)"
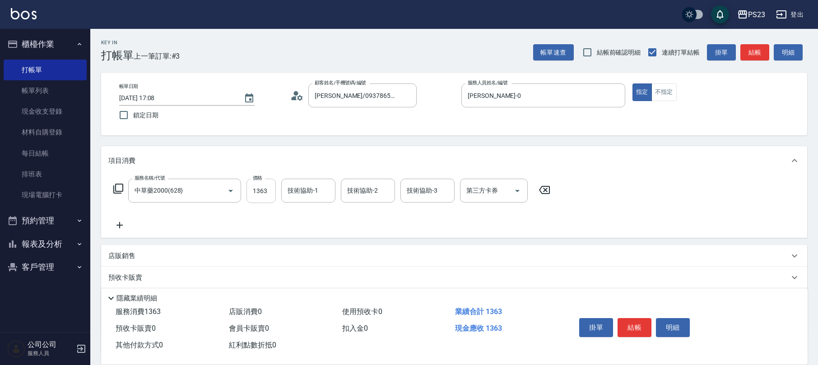
click at [254, 193] on input "1363" at bounding box center [261, 191] width 29 height 24
type input "1500"
type input "Flora-21"
click at [114, 190] on icon at bounding box center [118, 188] width 11 height 11
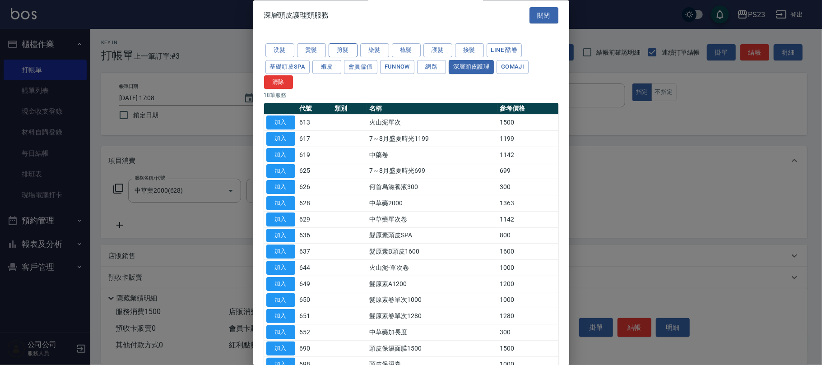
click at [345, 51] on button "剪髮" at bounding box center [343, 51] width 29 height 14
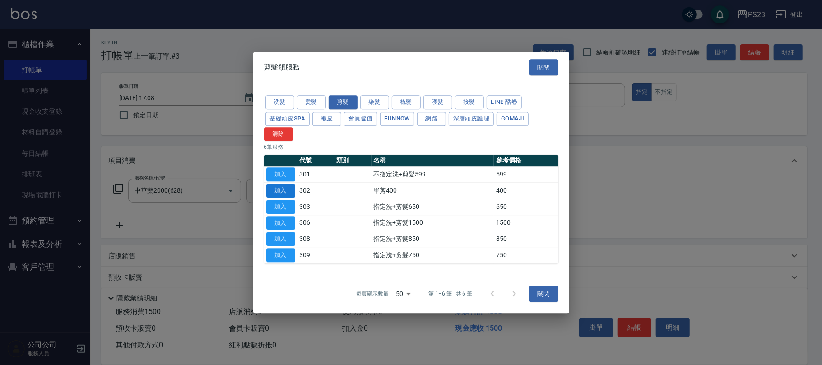
click at [286, 189] on button "加入" at bounding box center [280, 191] width 29 height 14
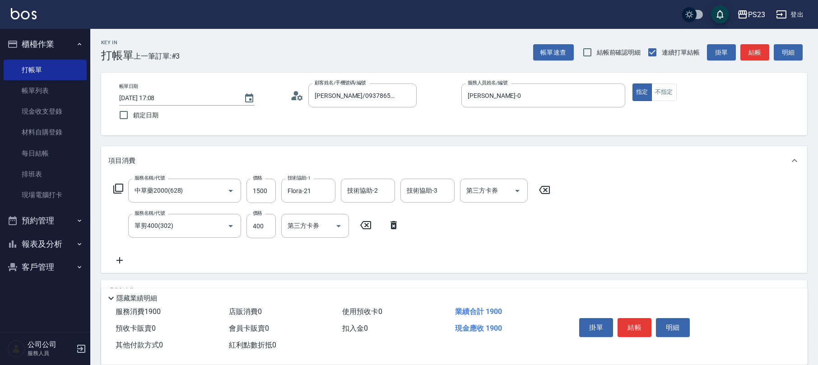
click at [277, 223] on div "服務名稱/代號 單剪400(302) 服務名稱/代號 價格 400 價格 第三方卡券 第三方卡券" at bounding box center [256, 226] width 297 height 24
click at [261, 226] on input "400" at bounding box center [261, 226] width 29 height 24
type input "1500"
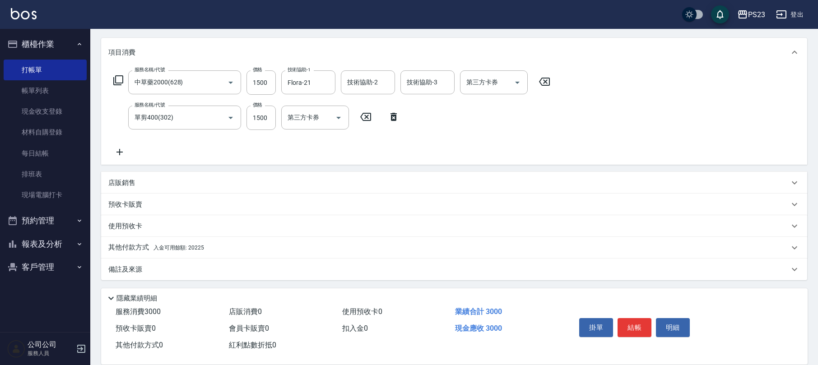
click at [242, 248] on div "其他付款方式 入金可用餘額: 20225" at bounding box center [448, 248] width 681 height 10
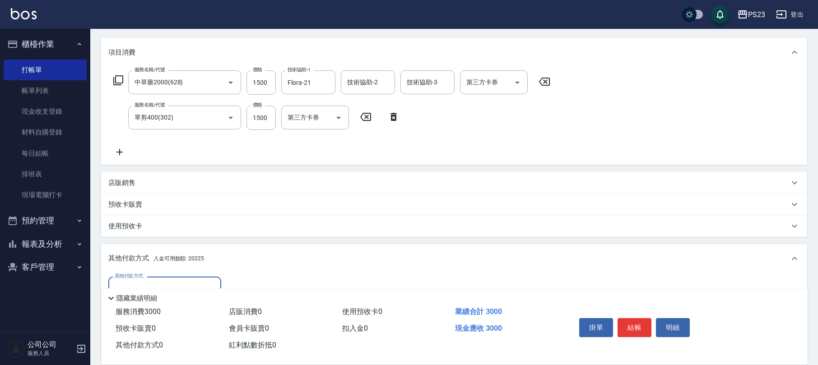
scroll to position [214, 0]
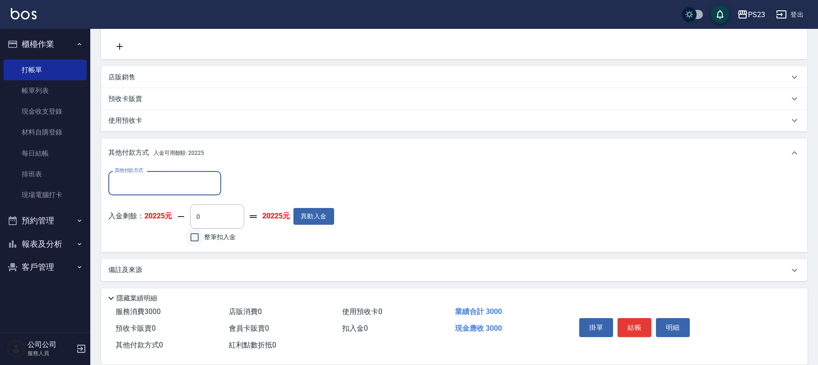
click at [187, 238] on input "整筆扣入金" at bounding box center [194, 237] width 19 height 19
checkbox input "true"
type input "3000"
click at [223, 271] on div "備註及來源" at bounding box center [448, 269] width 681 height 9
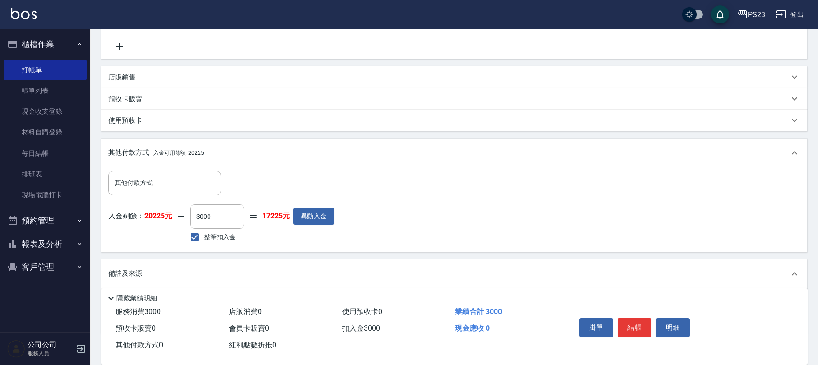
scroll to position [268, 0]
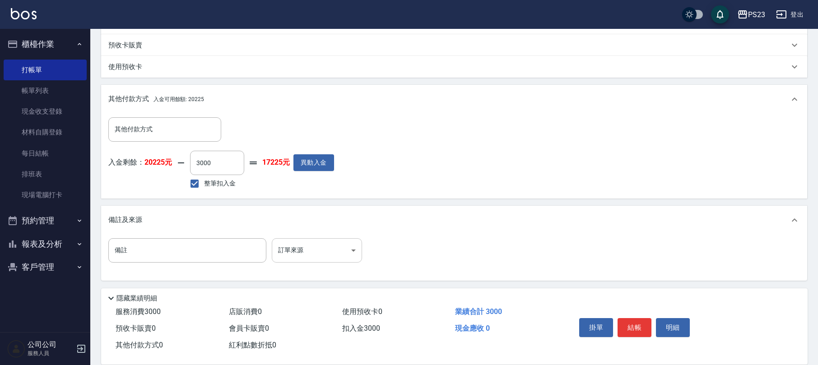
click at [323, 255] on body "PS23 登出 櫃檯作業 打帳單 帳單列表 現金收支登錄 材料自購登錄 每日結帳 排班表 現場電腦打卡 預約管理 預約管理 單日預約紀錄 單週預約紀錄 報表及…" at bounding box center [409, 48] width 818 height 633
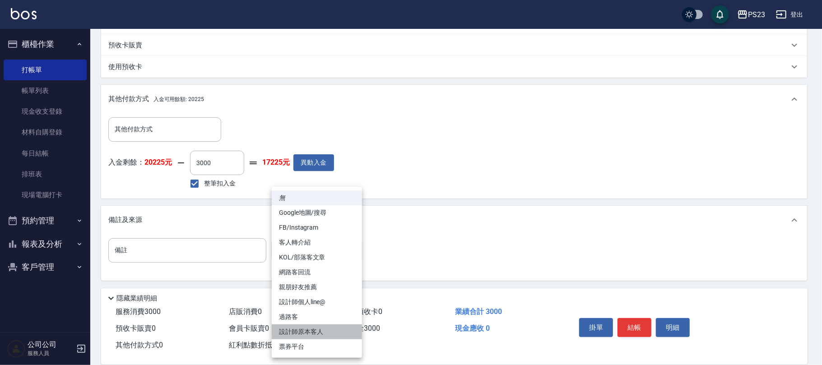
click at [297, 330] on li "設計師原本客人" at bounding box center [317, 332] width 90 height 15
type input "設計師原本客人"
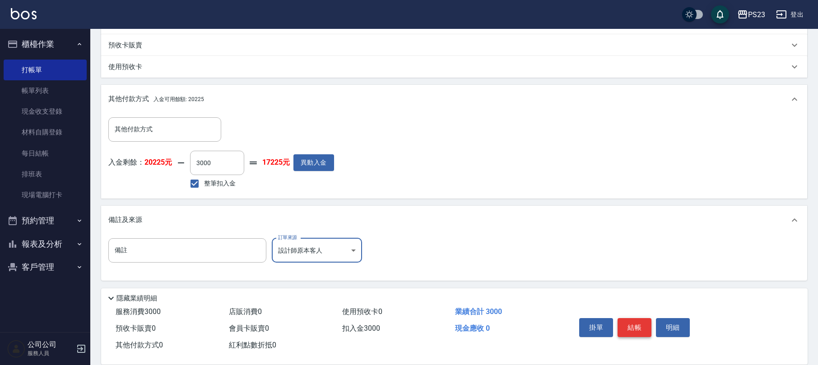
click at [632, 327] on button "結帳" at bounding box center [635, 327] width 34 height 19
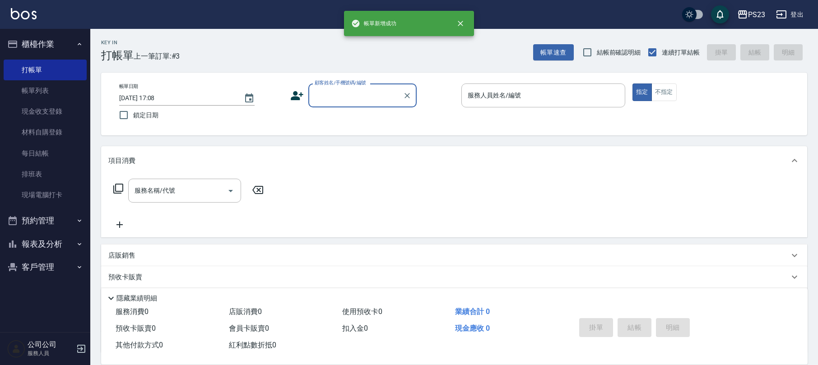
scroll to position [0, 0]
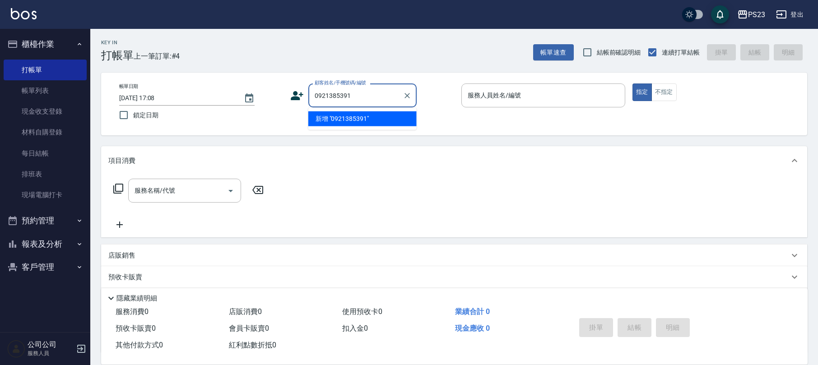
click at [351, 121] on li "新增 "0921385391"" at bounding box center [362, 119] width 108 height 15
type input "0921385391"
click at [353, 96] on input "0921385391" at bounding box center [355, 96] width 87 height 16
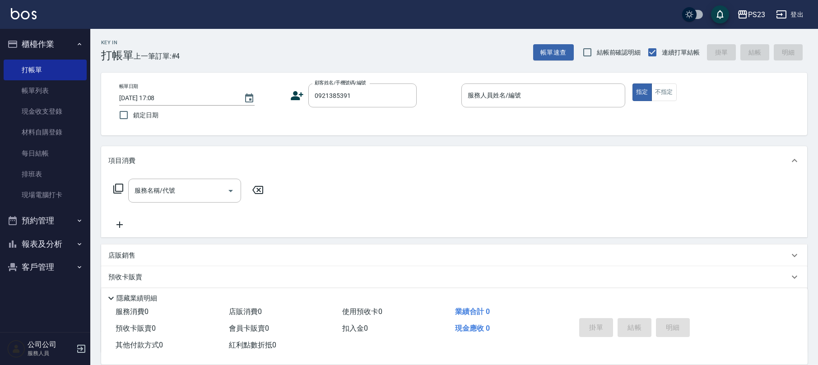
click at [295, 89] on icon at bounding box center [297, 96] width 14 height 14
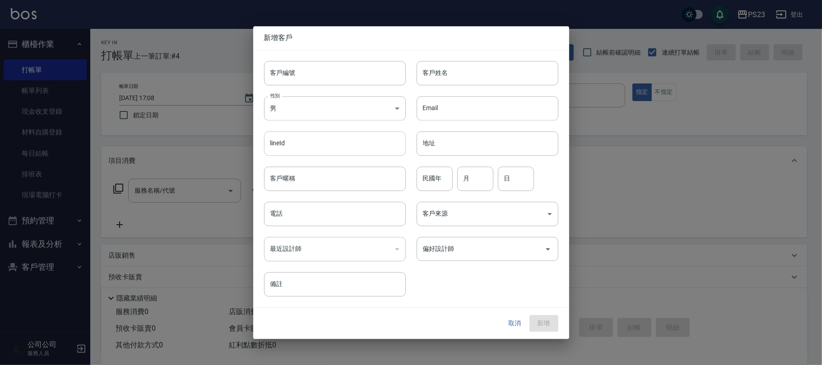
type input "0921385391"
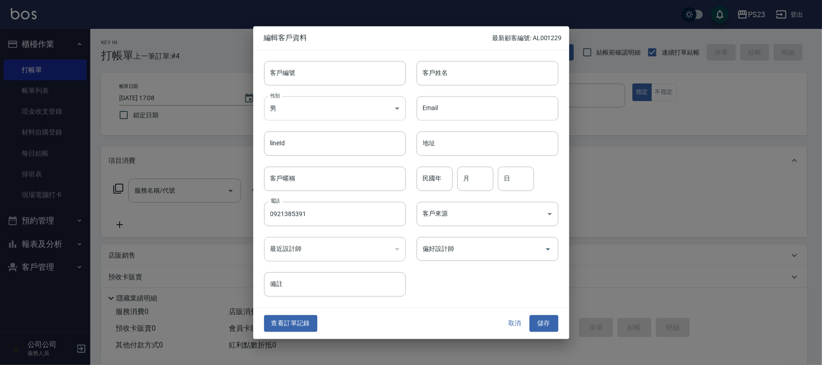
click at [331, 112] on body "PS23 登出 櫃檯作業 打帳單 帳單列表 現金收支登錄 材料自購登錄 每日結帳 排班表 現場電腦打卡 預約管理 預約管理 單日預約紀錄 單週預約紀錄 報表及…" at bounding box center [411, 219] width 822 height 438
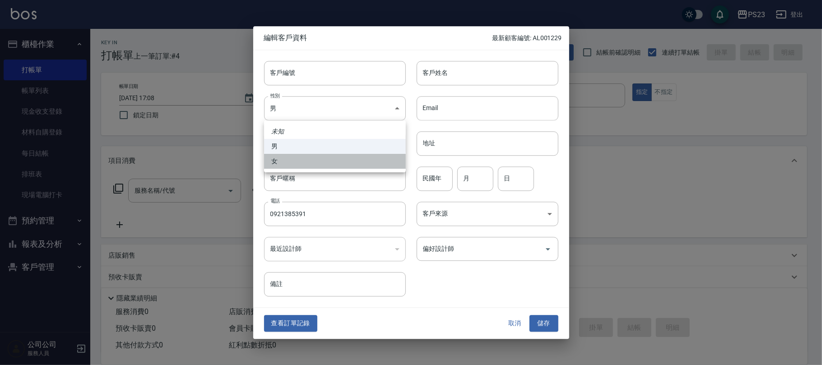
click at [328, 156] on li "女" at bounding box center [335, 161] width 142 height 15
type input "[DEMOGRAPHIC_DATA]"
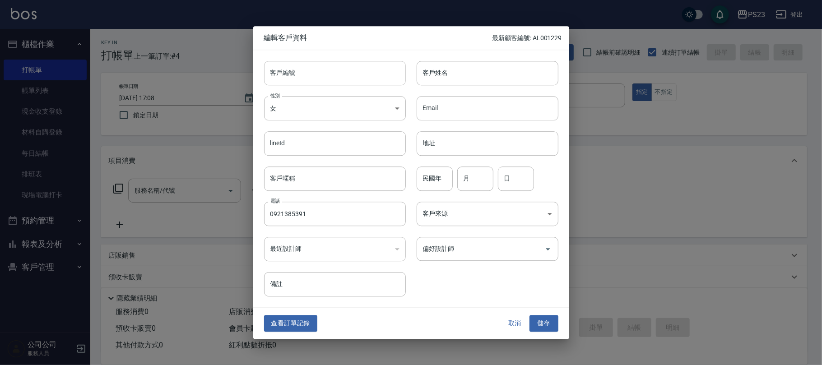
click at [330, 69] on input "客戶編號" at bounding box center [335, 73] width 142 height 24
type input "do0780916"
click at [441, 185] on input "民國年" at bounding box center [435, 179] width 36 height 24
type input "078"
type input "09"
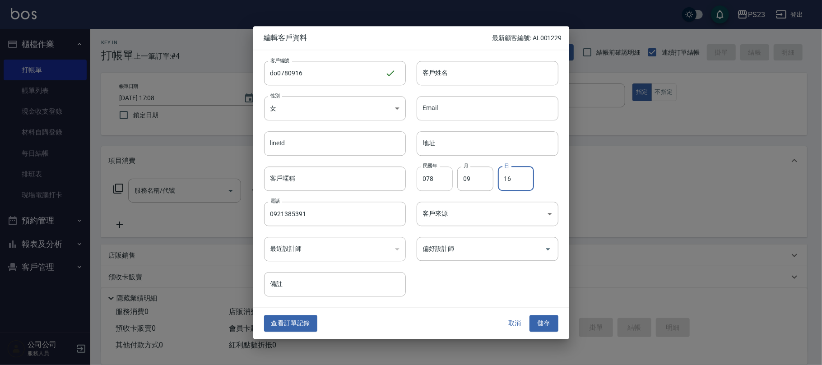
type input "16"
drag, startPoint x: 453, startPoint y: 58, endPoint x: 450, endPoint y: 63, distance: 6.3
click at [453, 58] on div "客戶姓名 客戶姓名" at bounding box center [482, 67] width 153 height 35
click at [447, 70] on input "客戶姓名" at bounding box center [488, 73] width 142 height 24
type input "[PERSON_NAME]"
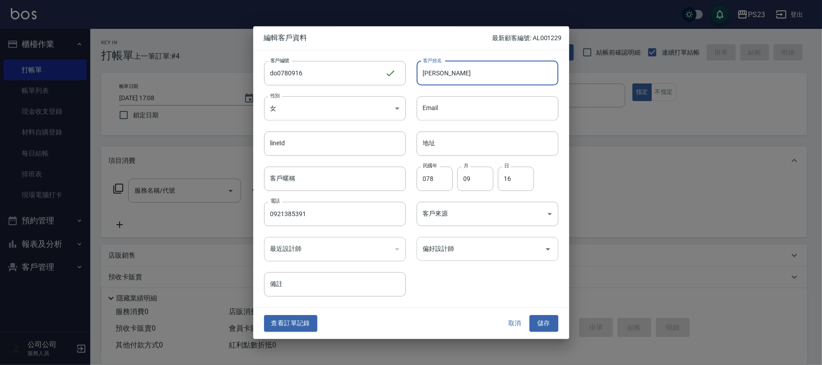
click at [533, 250] on input "偏好設計師" at bounding box center [481, 249] width 120 height 16
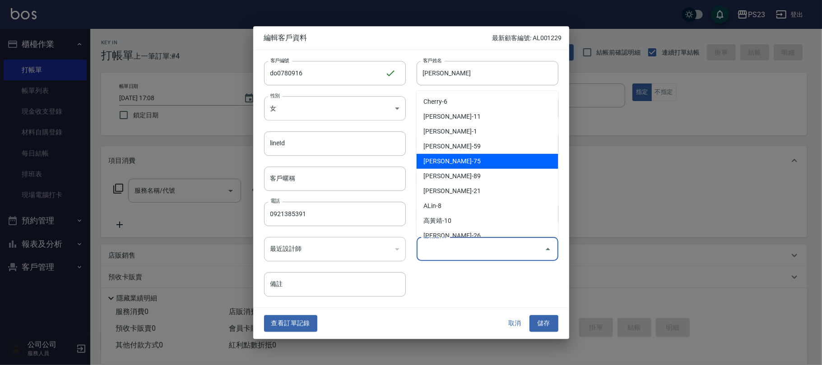
click at [476, 163] on li "[PERSON_NAME]-75" at bounding box center [488, 161] width 142 height 15
type input "黃子芸"
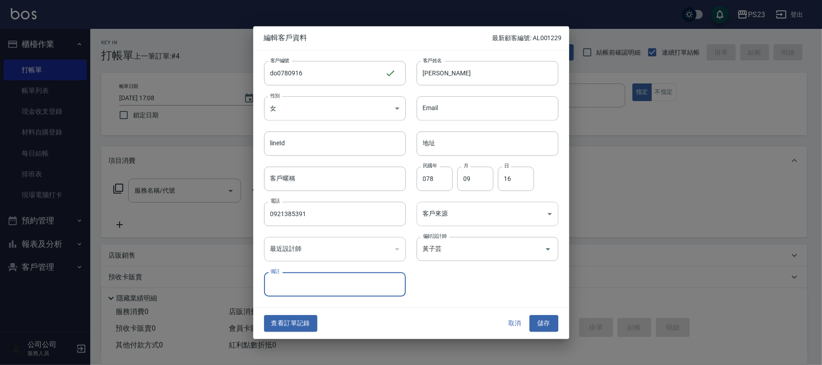
click at [477, 212] on body "PS23 登出 櫃檯作業 打帳單 帳單列表 現金收支登錄 材料自購登錄 每日結帳 排班表 現場電腦打卡 預約管理 預約管理 單日預約紀錄 單週預約紀錄 報表及…" at bounding box center [411, 219] width 822 height 438
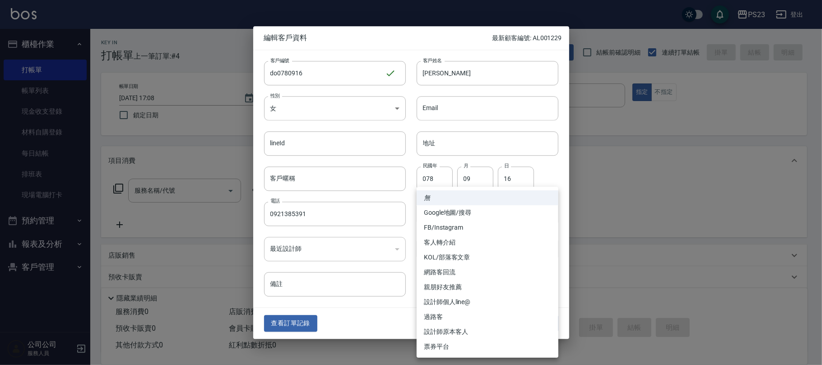
click at [466, 230] on li "FB/Instagram" at bounding box center [488, 227] width 142 height 15
type input "FB/Instagram"
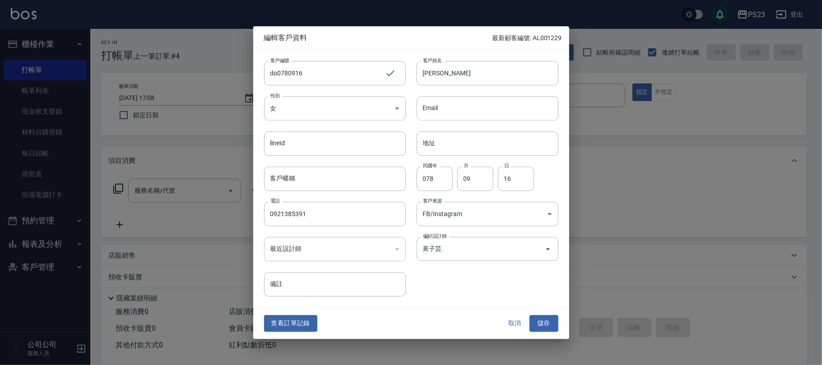
click at [534, 320] on button "儲存" at bounding box center [544, 324] width 29 height 17
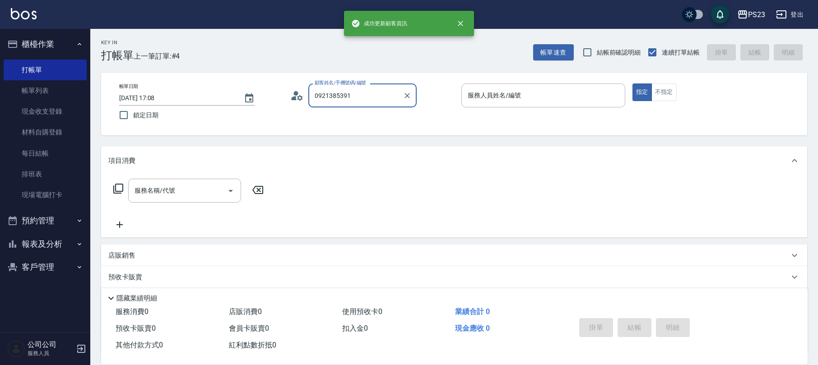
drag, startPoint x: 359, startPoint y: 102, endPoint x: 293, endPoint y: 102, distance: 65.9
click at [293, 102] on div "顧客姓名/手機號碼/編號 0921385391 顧客姓名/手機號碼/編號" at bounding box center [372, 96] width 164 height 24
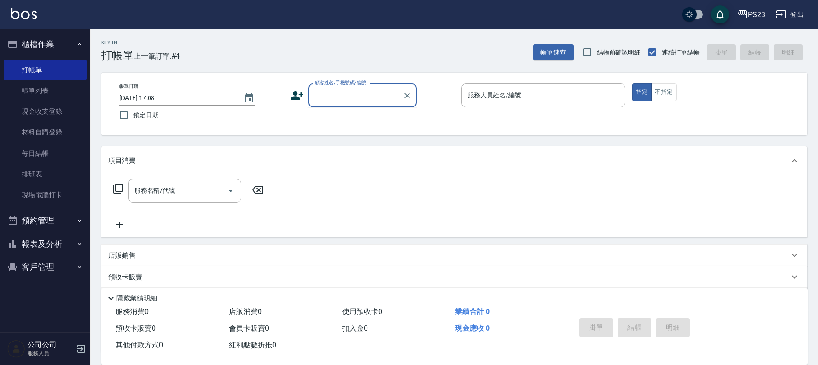
click at [329, 98] on input "顧客姓名/手機號碼/編號" at bounding box center [355, 96] width 87 height 16
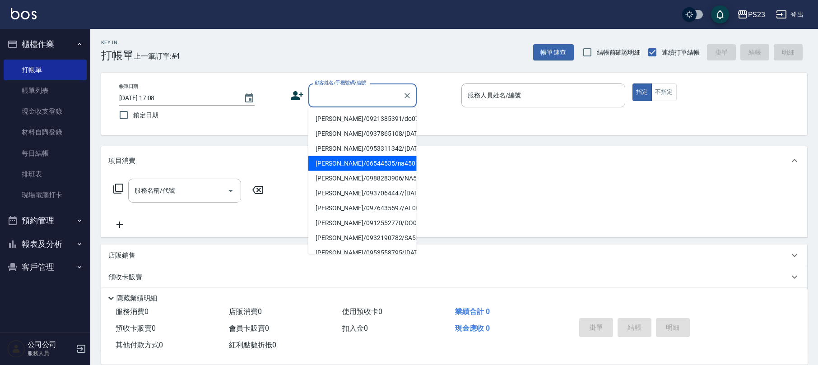
paste input "0921385391"
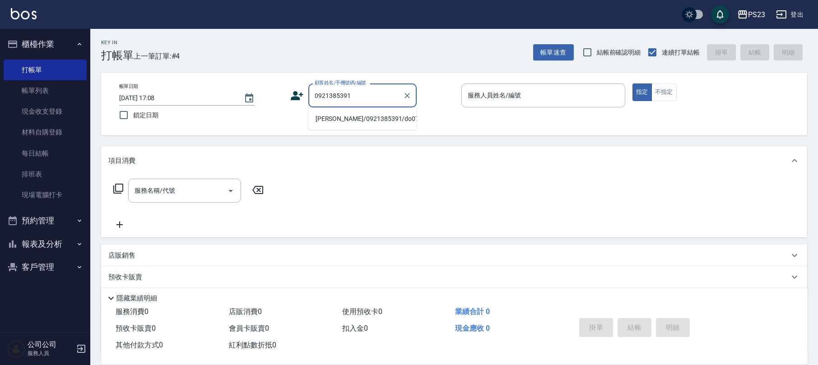
click at [346, 117] on li "[PERSON_NAME]/0921385391/do0780916" at bounding box center [362, 119] width 108 height 15
type input "[PERSON_NAME]/0921385391/do0780916"
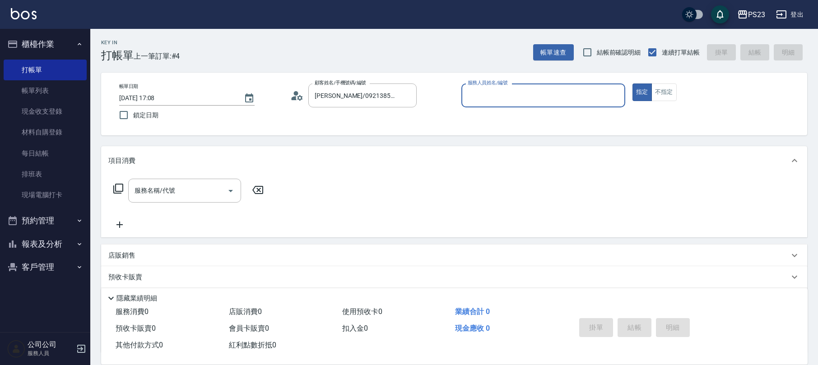
type input "Donna-75"
click at [118, 188] on icon at bounding box center [118, 188] width 11 height 11
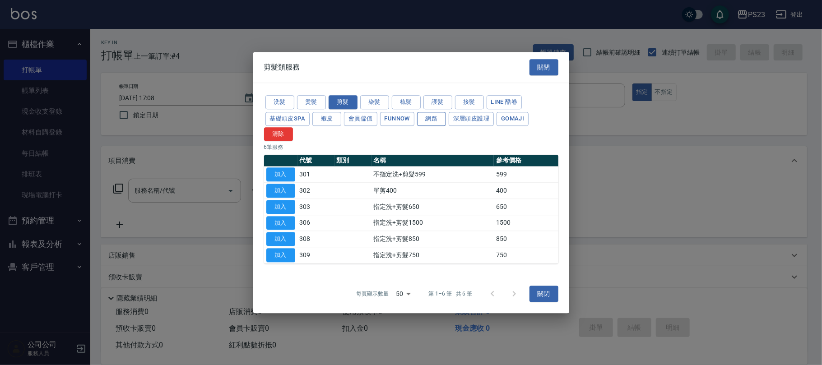
click at [438, 121] on button "網路" at bounding box center [431, 119] width 29 height 14
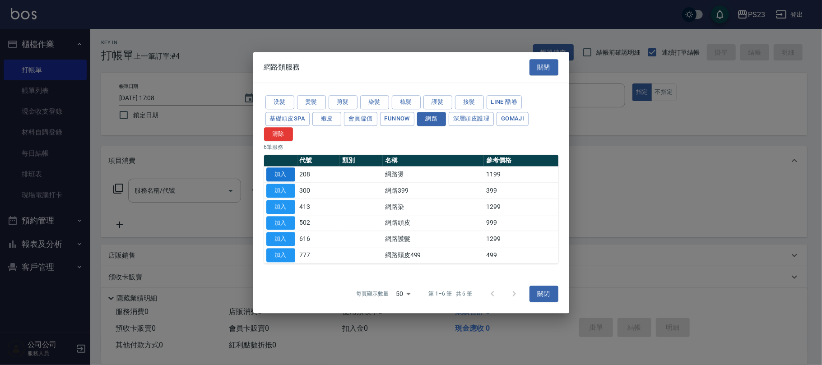
click at [279, 175] on button "加入" at bounding box center [280, 175] width 29 height 14
type input "網路燙(208)"
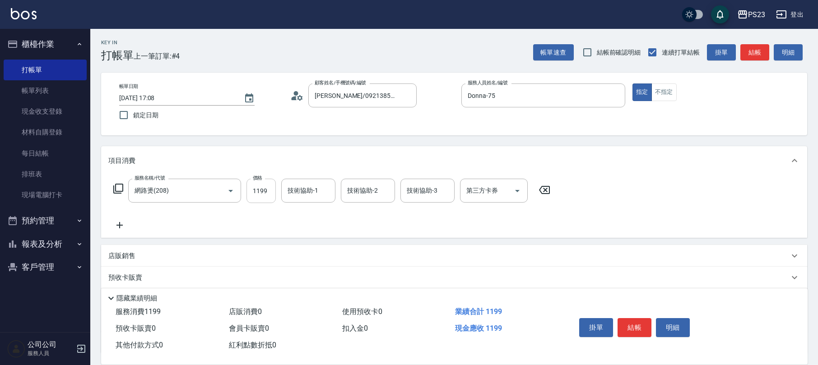
click at [261, 203] on input "1199" at bounding box center [261, 191] width 29 height 24
type input "1799"
type input "Nanako-59"
click at [329, 191] on icon "Clear" at bounding box center [325, 190] width 9 height 9
type input "Donna-75"
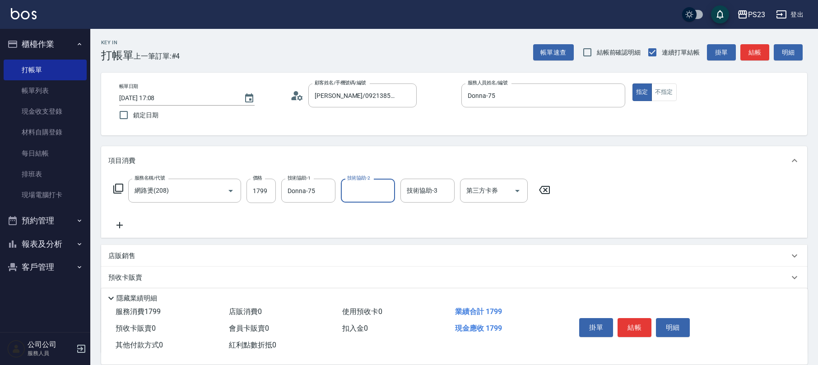
scroll to position [73, 0]
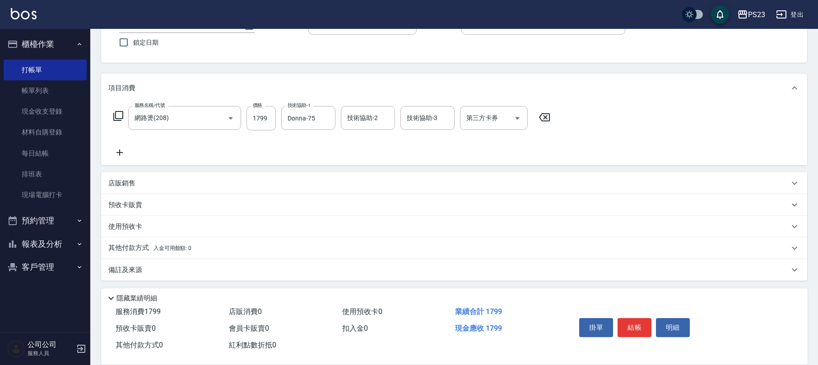
click at [222, 271] on div "備註及來源" at bounding box center [448, 269] width 681 height 9
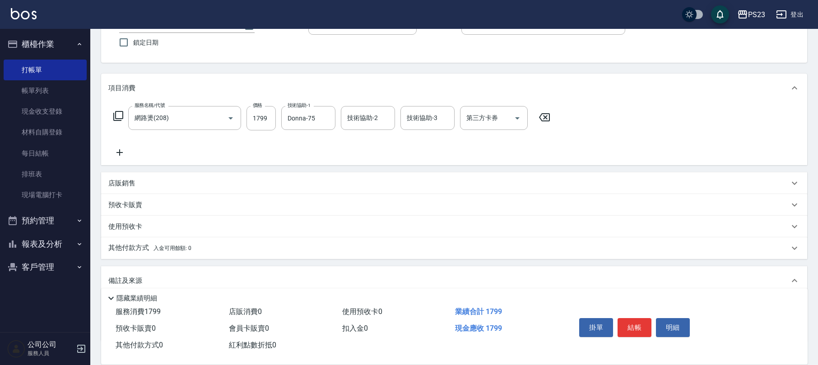
scroll to position [134, 0]
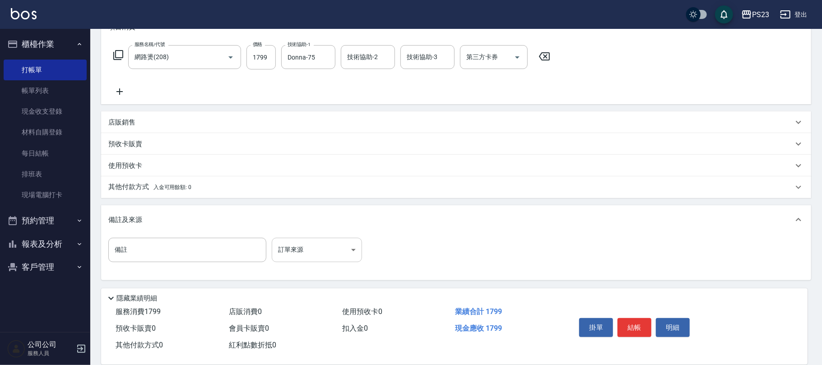
click at [327, 246] on body "PS23 登出 櫃檯作業 打帳單 帳單列表 現金收支登錄 材料自購登錄 每日結帳 排班表 現場電腦打卡 預約管理 預約管理 單日預約紀錄 單週預約紀錄 報表及…" at bounding box center [411, 115] width 822 height 499
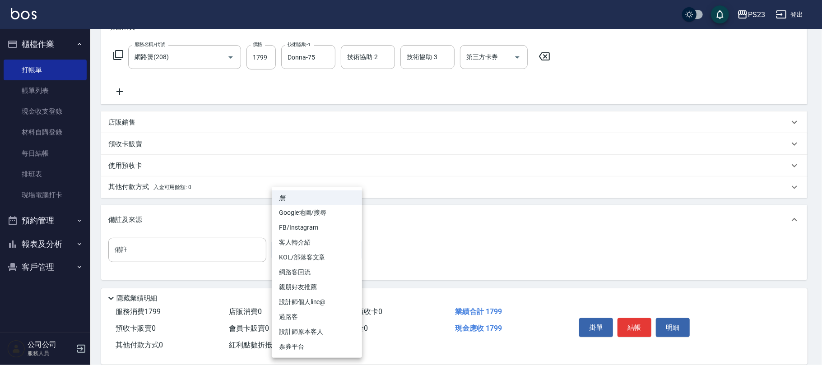
click at [308, 231] on li "FB/Instagram" at bounding box center [317, 227] width 90 height 15
type input "FB/Instagram"
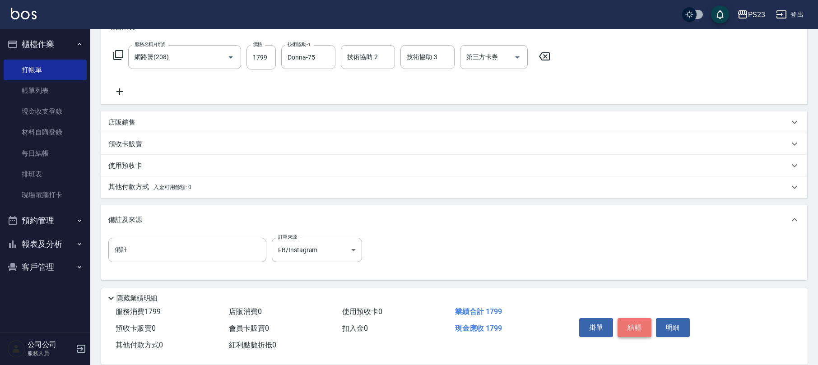
click at [634, 322] on button "結帳" at bounding box center [635, 327] width 34 height 19
type input "[DATE] 17:10"
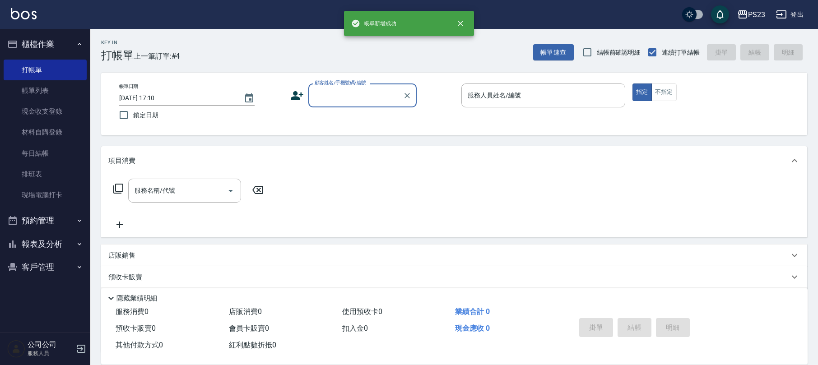
scroll to position [0, 0]
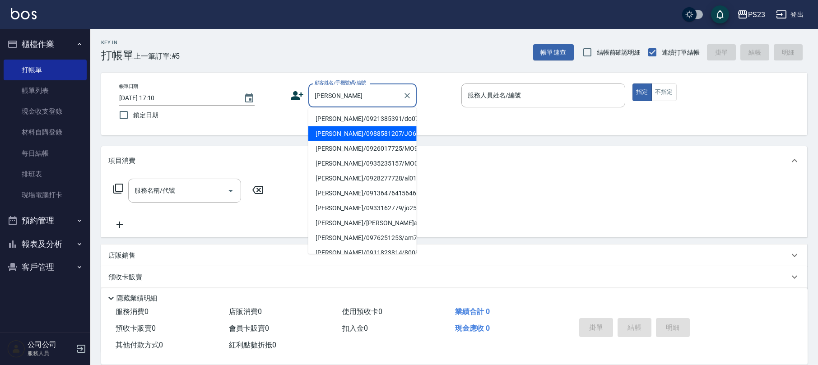
click at [345, 138] on li "[PERSON_NAME]/0988581207/JO650416" at bounding box center [362, 133] width 108 height 15
type input "[PERSON_NAME]/0988581207/JO650416"
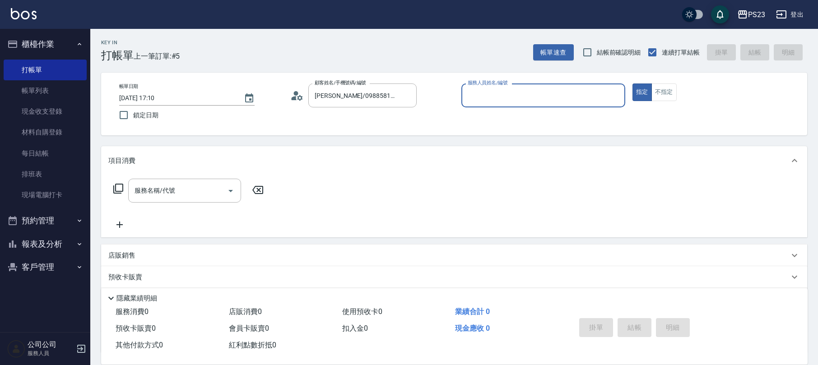
type input "[PERSON_NAME]-89"
click at [406, 93] on icon "Clear" at bounding box center [407, 95] width 9 height 9
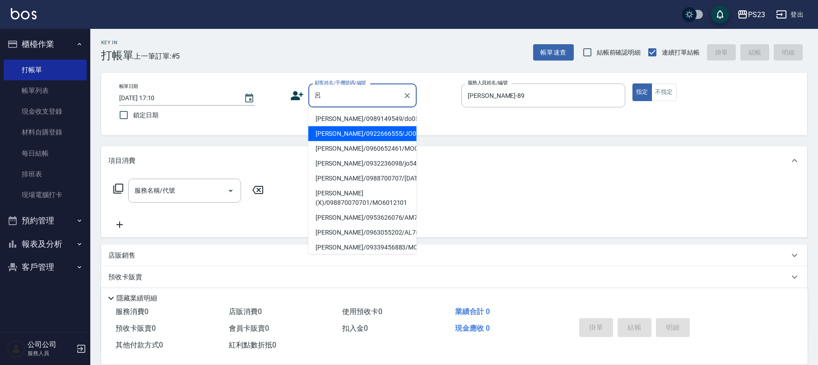
click at [396, 132] on li "[PERSON_NAME]/0922666555/JO001010" at bounding box center [362, 133] width 108 height 15
type input "[PERSON_NAME]/0922666555/JO001010"
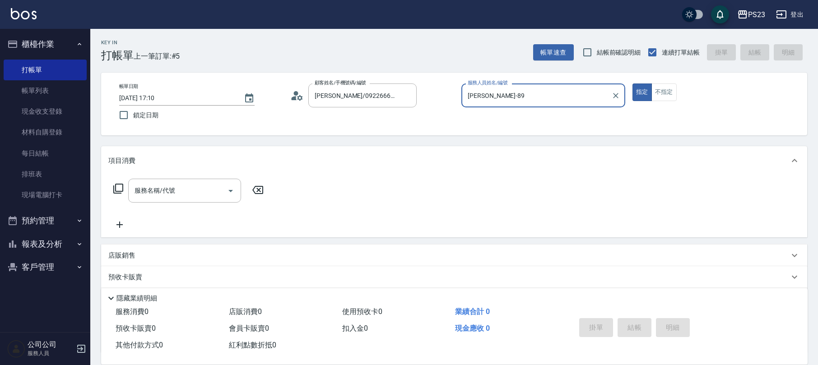
scroll to position [73, 0]
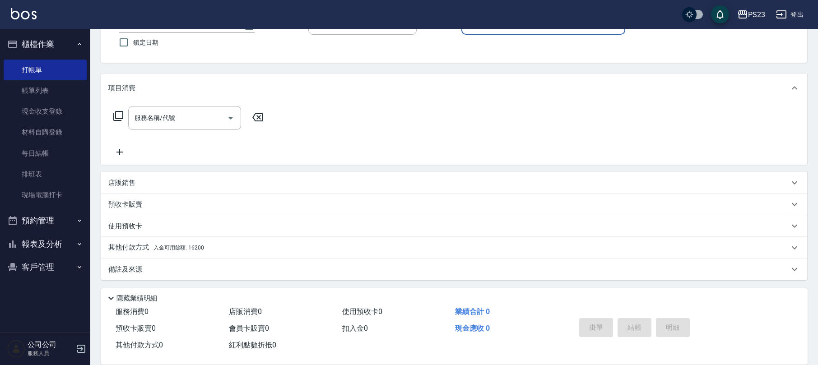
click at [116, 116] on icon at bounding box center [118, 116] width 10 height 10
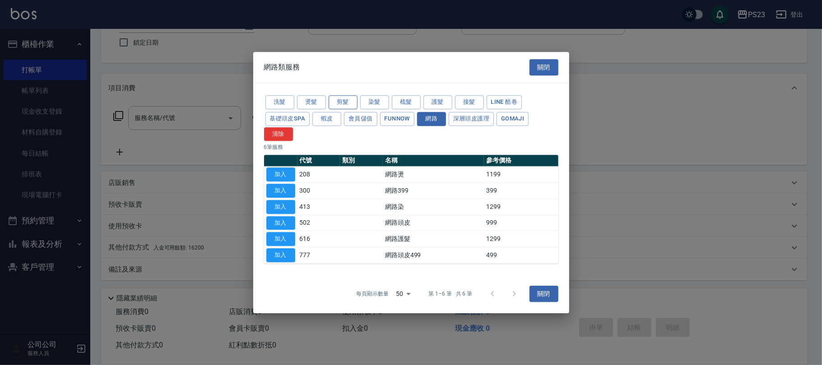
click at [342, 99] on button "剪髮" at bounding box center [343, 102] width 29 height 14
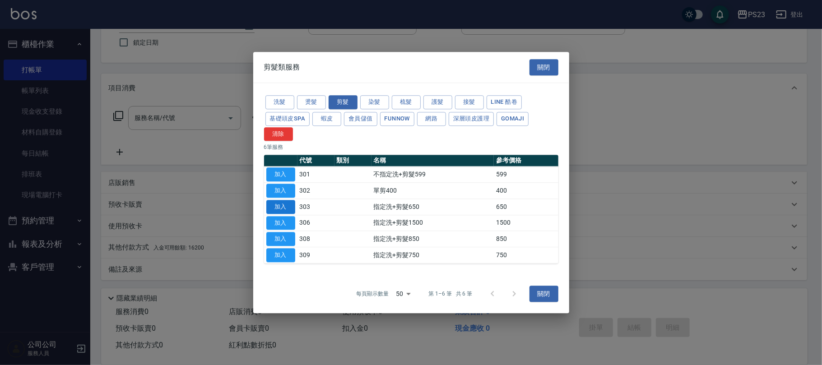
click at [284, 206] on button "加入" at bounding box center [280, 207] width 29 height 14
type input "指定洗+剪髮650(303)"
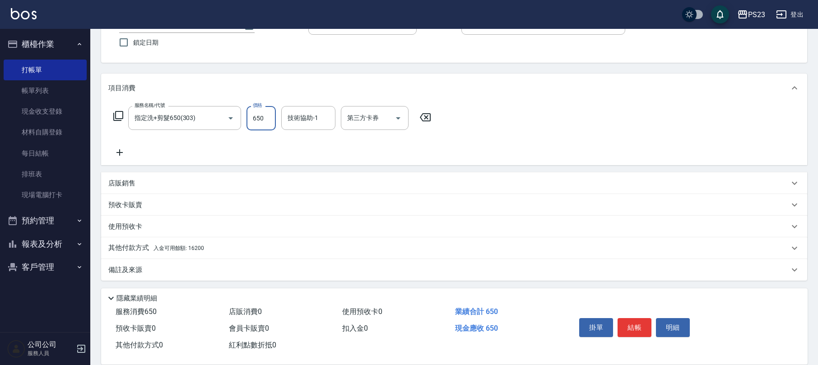
click at [262, 117] on input "650" at bounding box center [261, 118] width 29 height 24
type input "1000"
type input "[PERSON_NAME]-89"
click at [217, 246] on div "其他付款方式 入金可用餘額: 16200" at bounding box center [448, 248] width 681 height 10
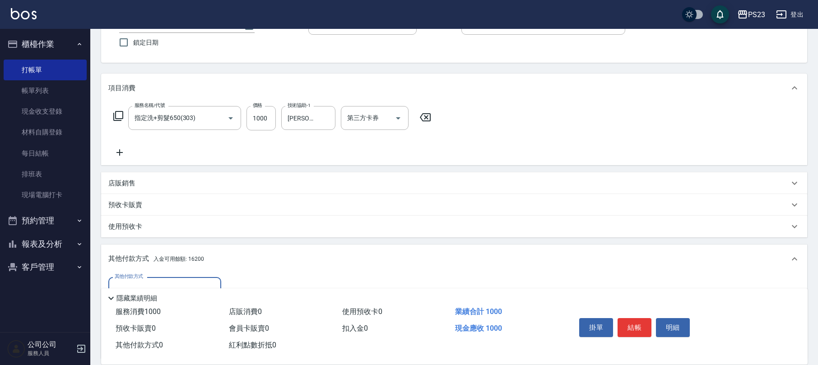
scroll to position [133, 0]
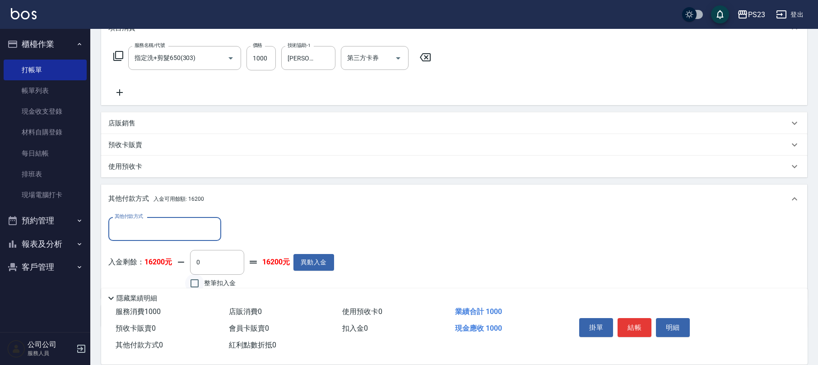
click at [188, 282] on input "整筆扣入金" at bounding box center [194, 283] width 19 height 19
checkbox input "true"
type input "1000"
click at [116, 56] on icon at bounding box center [118, 56] width 10 height 10
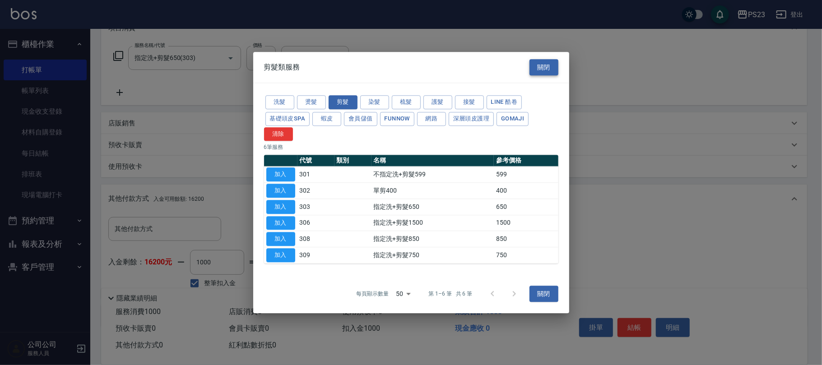
click at [556, 60] on button "關閉" at bounding box center [544, 67] width 29 height 17
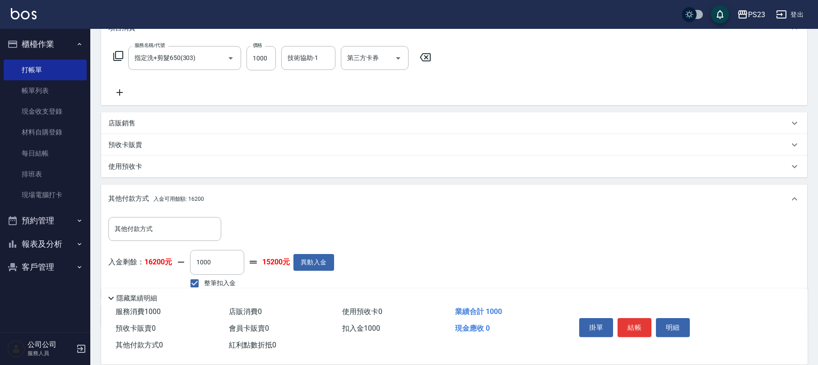
scroll to position [179, 0]
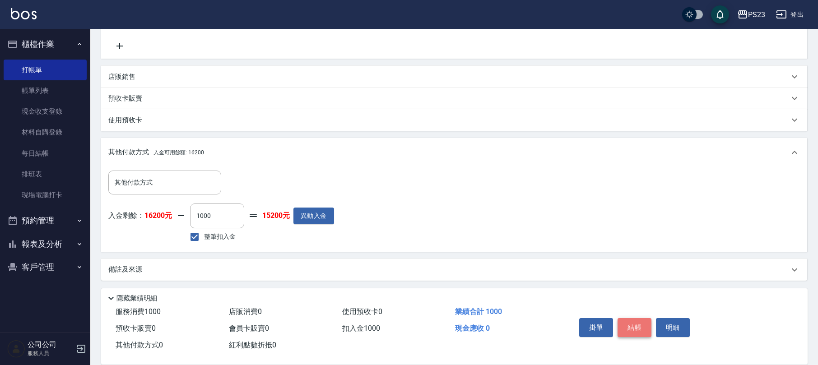
click at [628, 323] on button "結帳" at bounding box center [635, 327] width 34 height 19
type input "[DATE] 17:12"
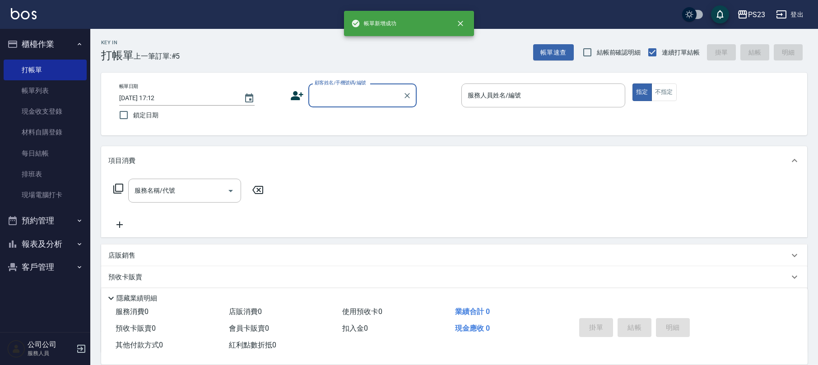
scroll to position [0, 0]
click at [342, 97] on input "顧客姓名/手機號碼/編號" at bounding box center [355, 96] width 87 height 16
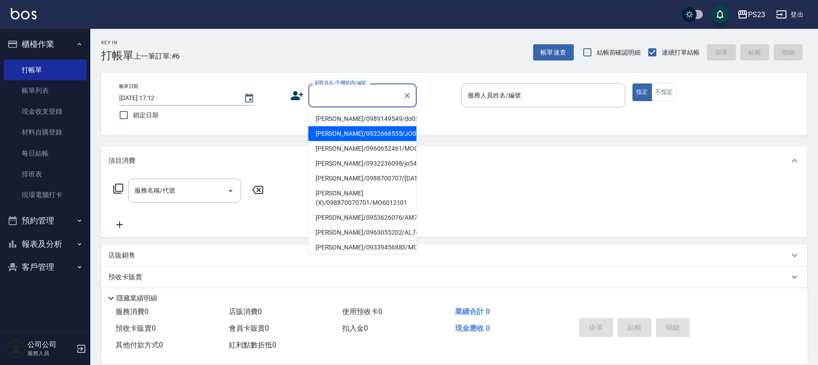
click at [345, 132] on li "[PERSON_NAME]/0922666555/JO001010" at bounding box center [362, 133] width 108 height 15
type input "[PERSON_NAME]/0922666555/JO001010"
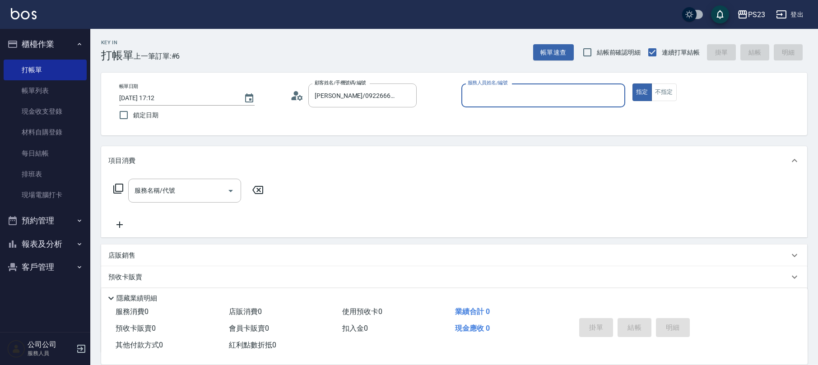
type input "[PERSON_NAME]-89"
click at [116, 190] on icon at bounding box center [118, 188] width 11 height 11
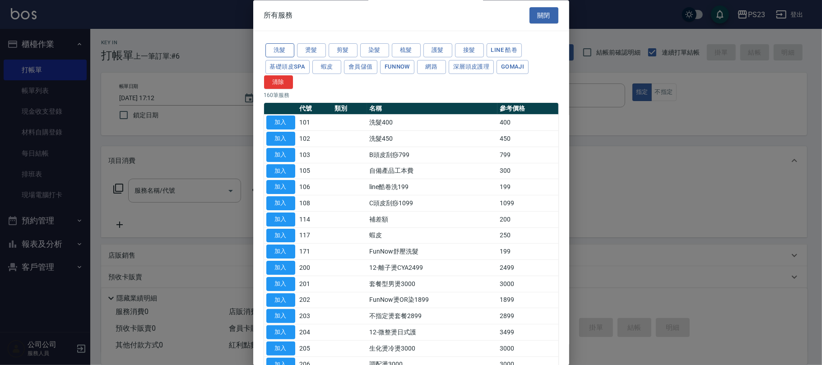
click at [288, 49] on button "洗髮" at bounding box center [279, 51] width 29 height 14
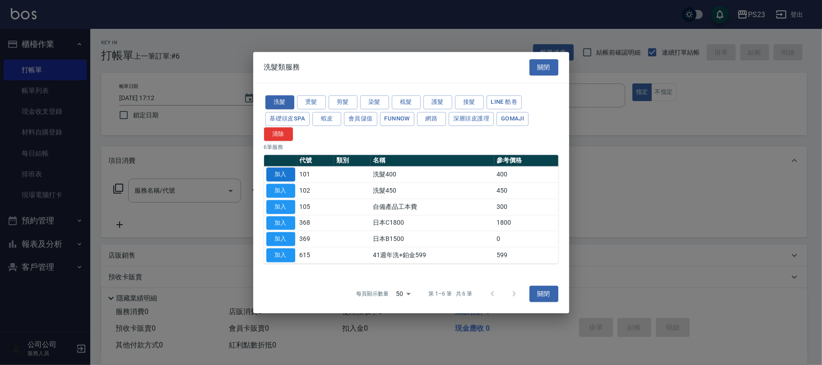
click at [279, 172] on button "加入" at bounding box center [280, 175] width 29 height 14
type input "洗髮400(101)"
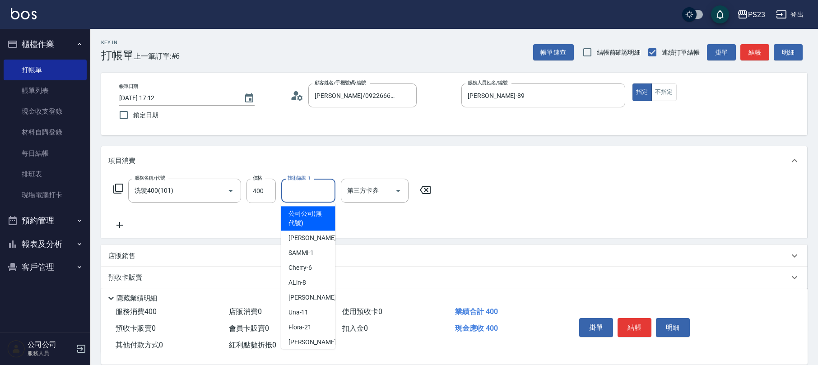
click at [295, 194] on input "技術協助-1" at bounding box center [308, 191] width 46 height 16
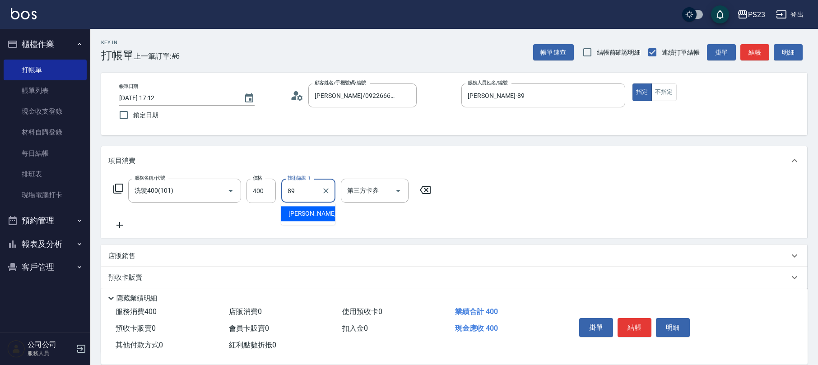
type input "[PERSON_NAME]-89"
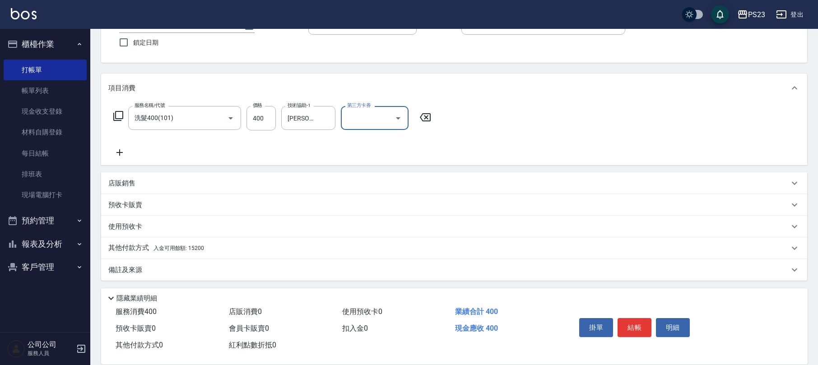
click at [229, 269] on div "備註及來源" at bounding box center [448, 269] width 681 height 9
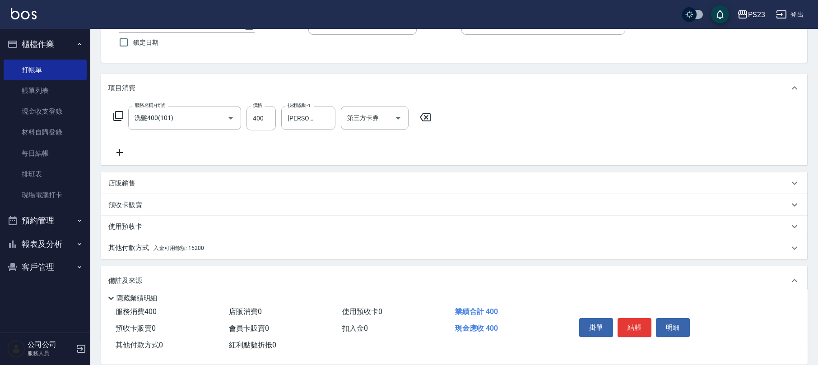
scroll to position [134, 0]
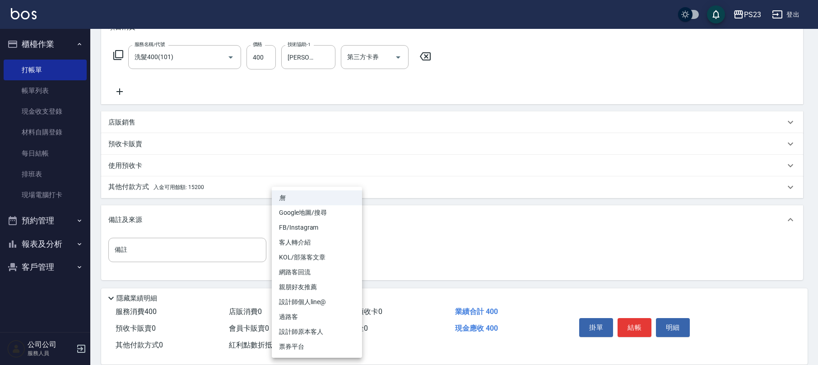
click at [315, 246] on body "PS23 登出 櫃檯作業 打帳單 帳單列表 現金收支登錄 材料自購登錄 每日結帳 排班表 現場電腦打卡 預約管理 預約管理 單日預約紀錄 單週預約紀錄 報表及…" at bounding box center [409, 115] width 818 height 499
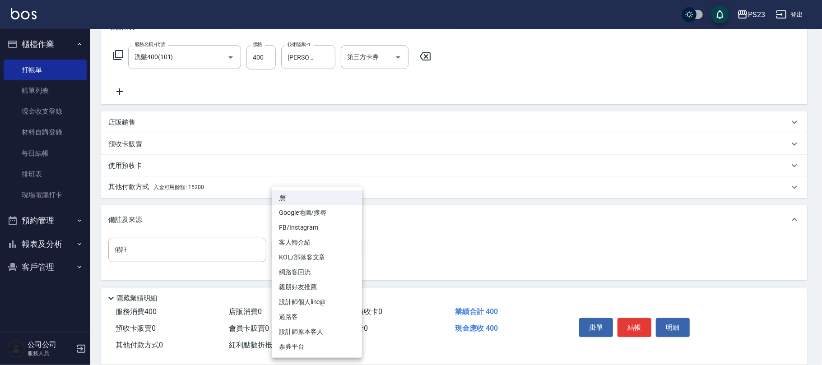
click at [302, 335] on li "設計師原本客人" at bounding box center [317, 332] width 90 height 15
type input "設計師原本客人"
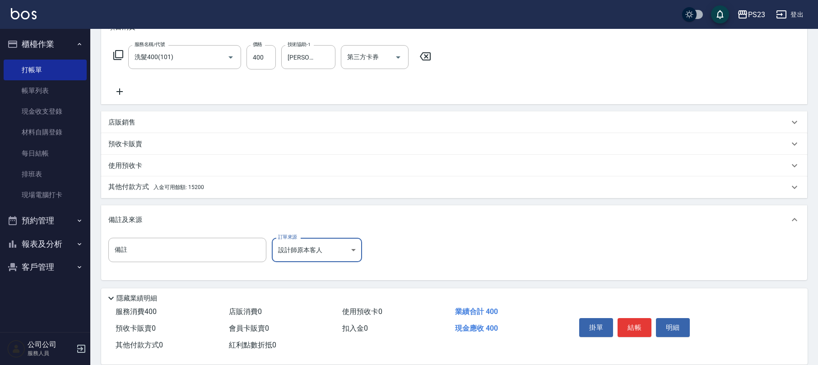
click at [206, 185] on div "其他付款方式 入金可用餘額: 15200" at bounding box center [448, 187] width 681 height 10
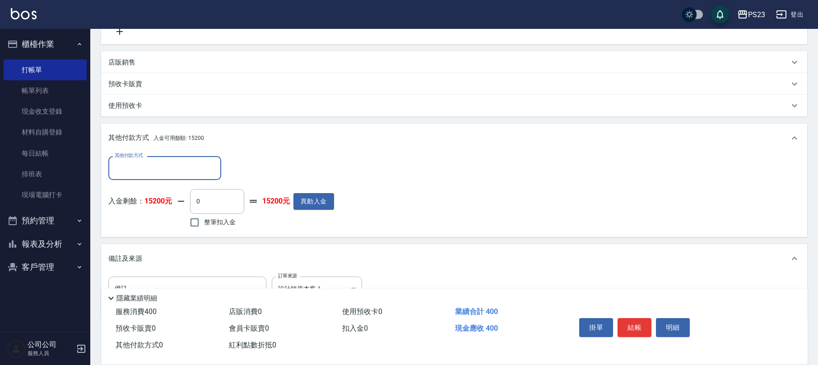
scroll to position [232, 0]
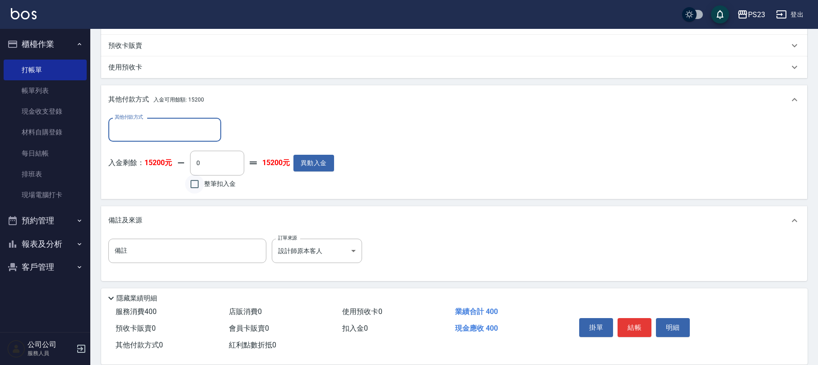
click at [195, 185] on input "整筆扣入金" at bounding box center [194, 184] width 19 height 19
checkbox input "true"
type input "400"
click at [631, 324] on button "結帳" at bounding box center [635, 327] width 34 height 19
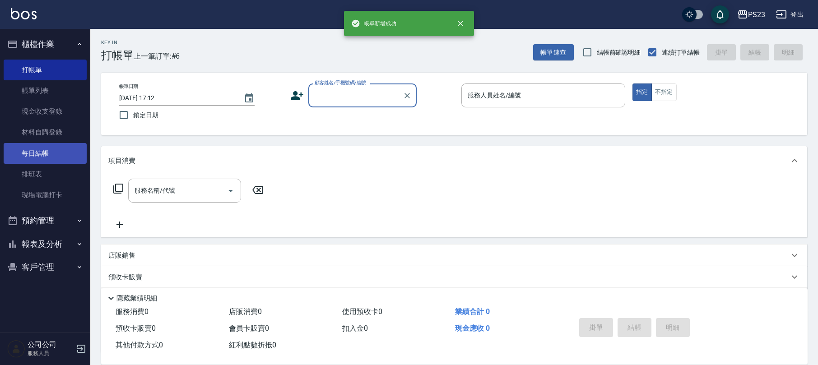
scroll to position [0, 0]
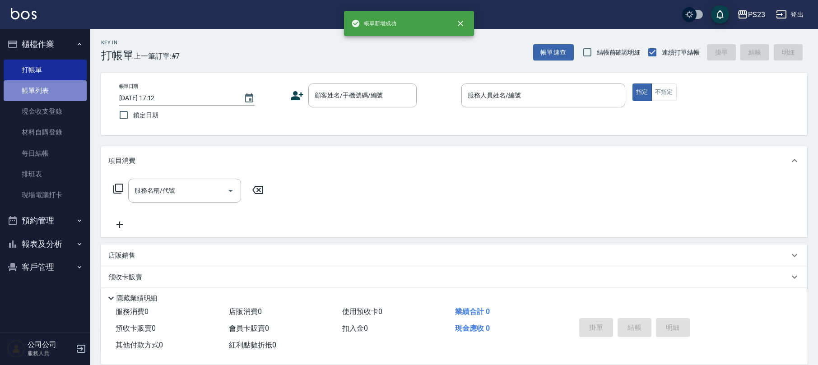
click at [31, 87] on link "帳單列表" at bounding box center [45, 90] width 83 height 21
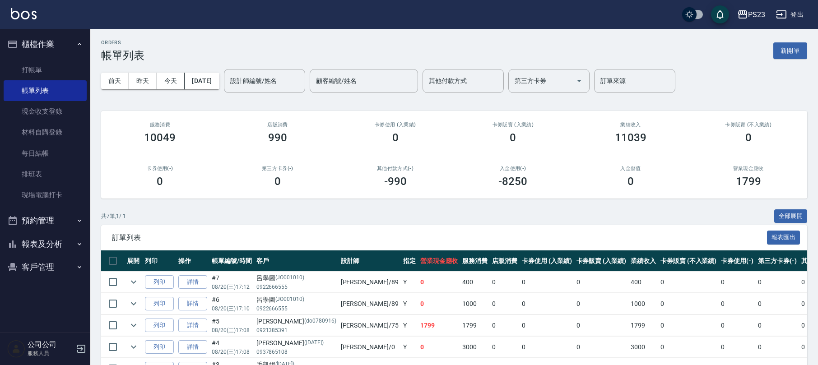
scroll to position [105, 0]
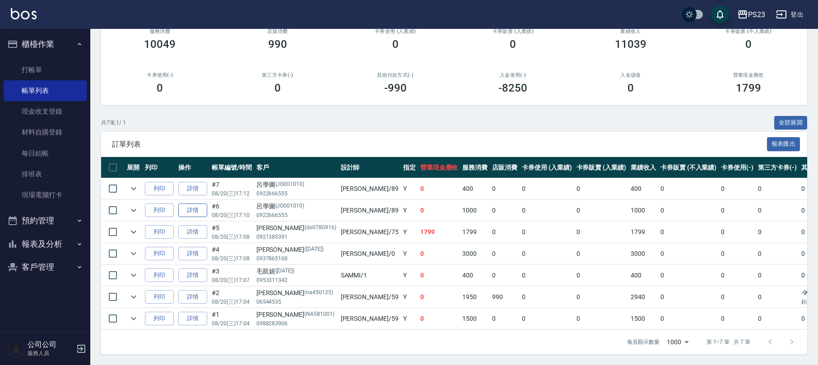
click at [192, 204] on link "詳情" at bounding box center [192, 211] width 29 height 14
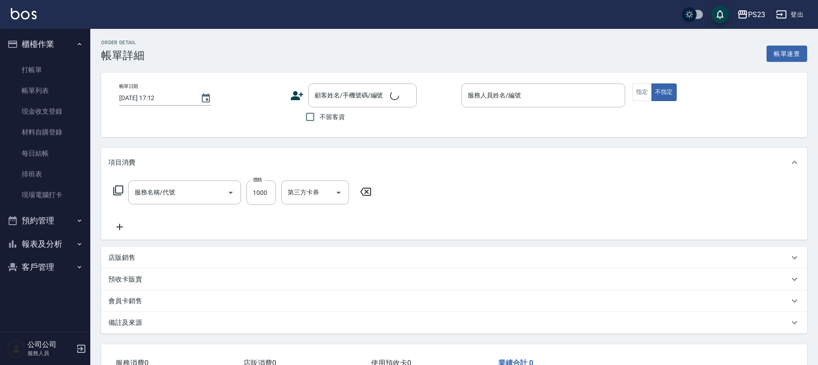
type input "指定洗+剪髮650(303)"
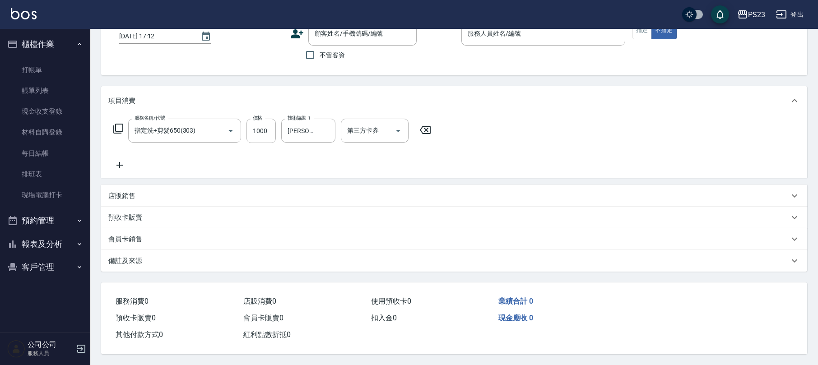
type input "[DATE] 17:10"
type input "[PERSON_NAME]-89"
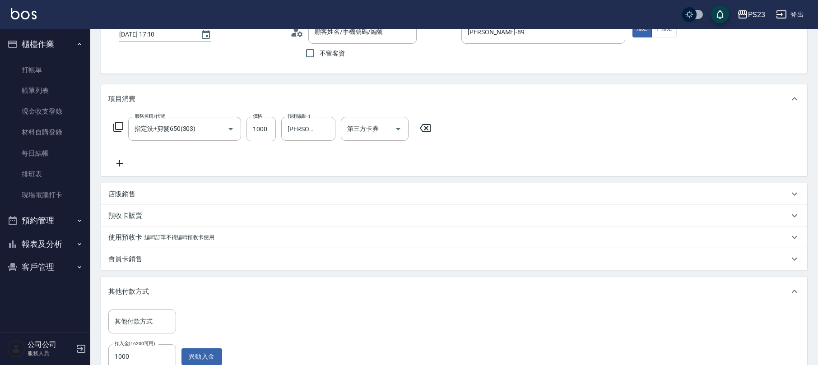
type input "[PERSON_NAME]/0922666555/JO001010"
click at [361, 257] on div "會員卡銷售" at bounding box center [448, 259] width 681 height 9
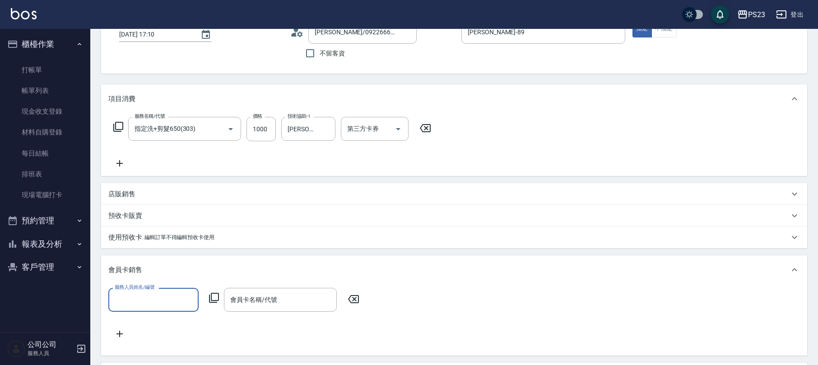
scroll to position [0, 0]
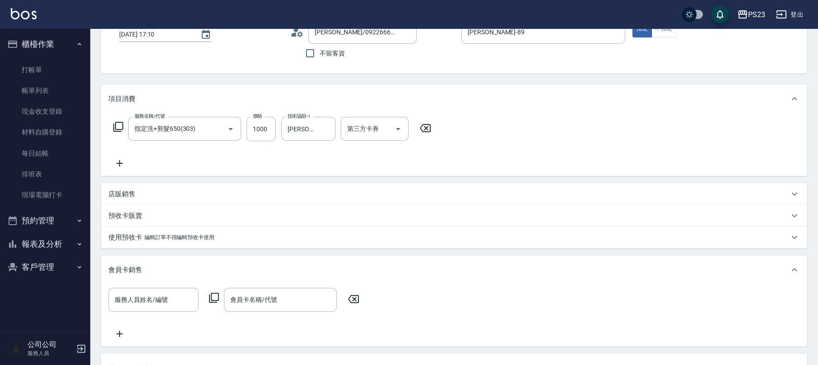
click at [788, 270] on div "會員卡銷售" at bounding box center [448, 269] width 681 height 9
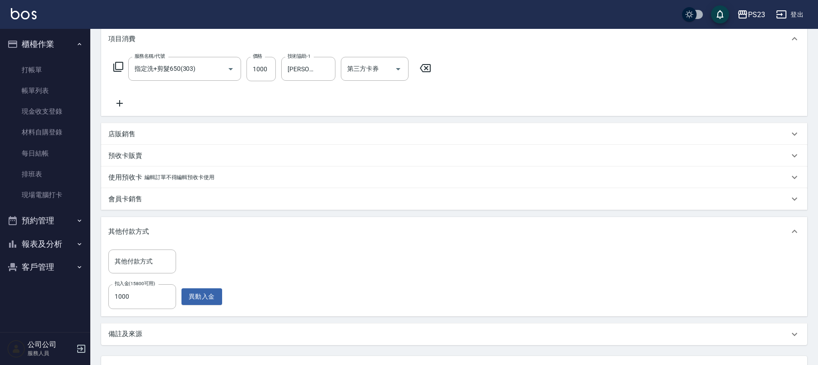
scroll to position [184, 0]
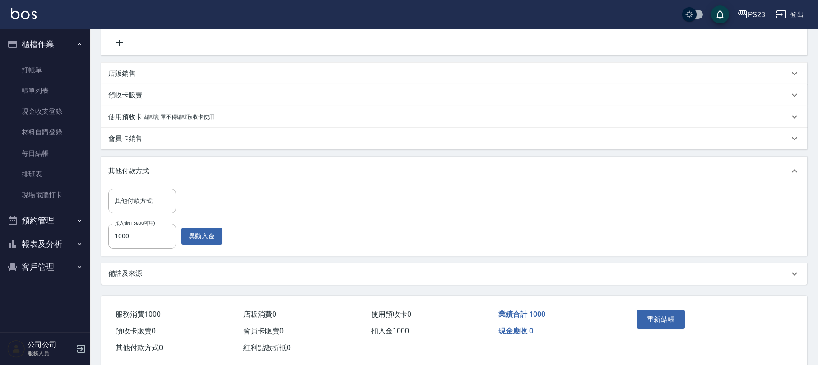
click at [259, 271] on div "備註及來源" at bounding box center [448, 273] width 681 height 9
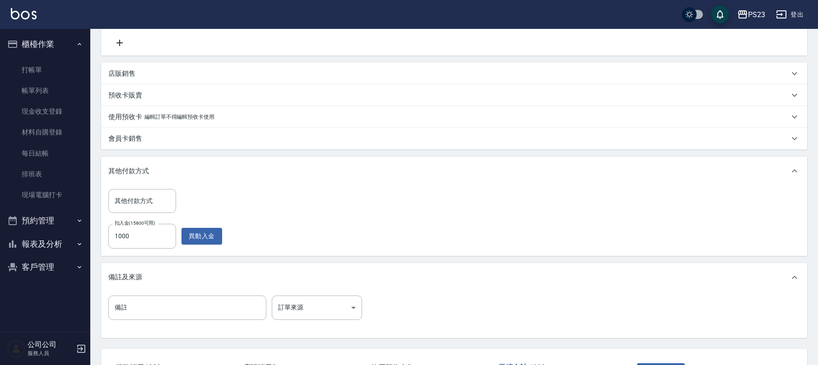
scroll to position [252, 0]
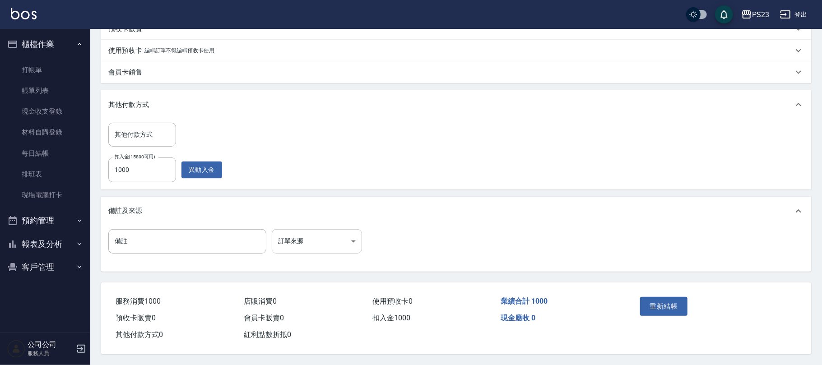
click at [349, 241] on body "PS23 登出 櫃檯作業 打帳單 帳單列表 現金收支登錄 材料自購登錄 每日結帳 排班表 現場電腦打卡 預約管理 預約管理 單日預約紀錄 單週預約紀錄 報表及…" at bounding box center [411, 57] width 822 height 616
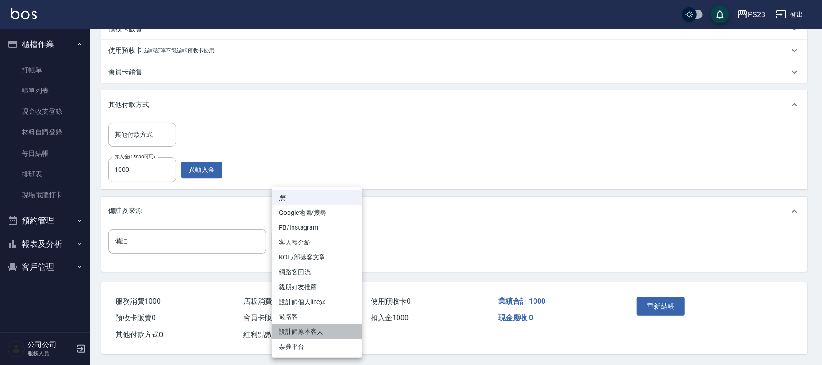
click at [316, 335] on li "設計師原本客人" at bounding box center [317, 332] width 90 height 15
type input "設計師原本客人"
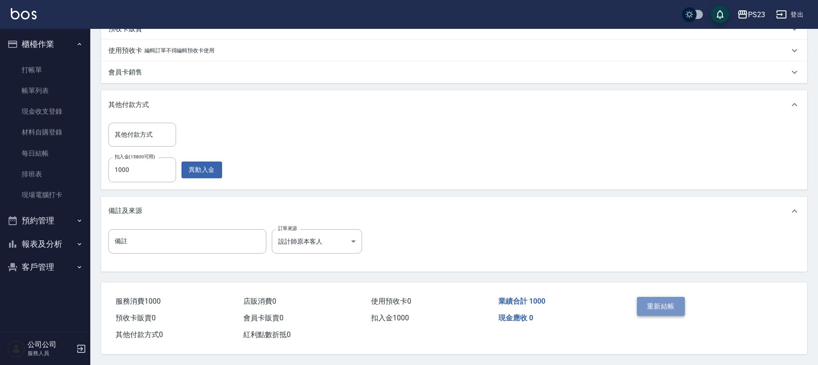
click at [656, 301] on button "重新結帳" at bounding box center [661, 306] width 48 height 19
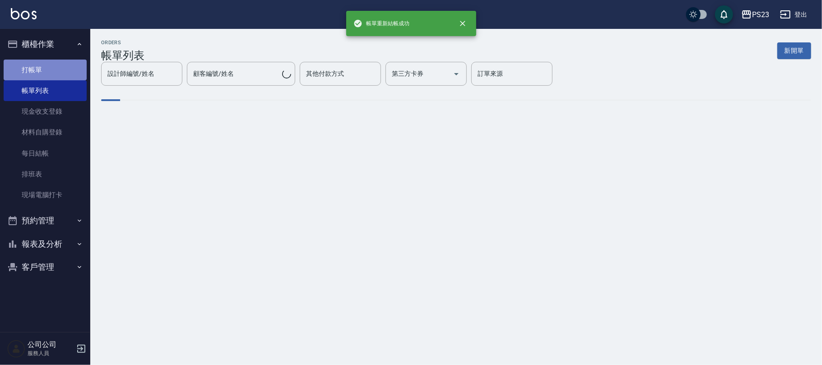
click at [35, 68] on link "打帳單" at bounding box center [45, 70] width 83 height 21
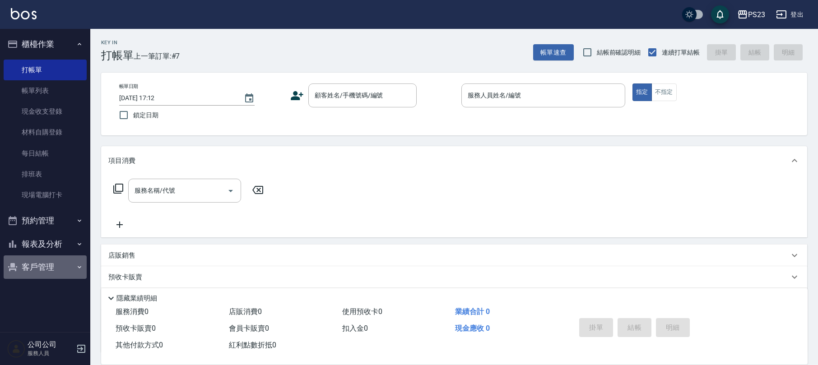
click at [31, 265] on button "客戶管理" at bounding box center [45, 267] width 83 height 23
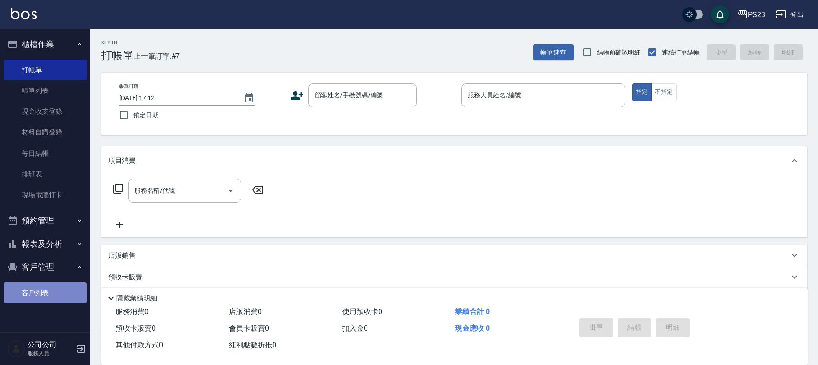
click at [33, 291] on link "客戶列表" at bounding box center [45, 293] width 83 height 21
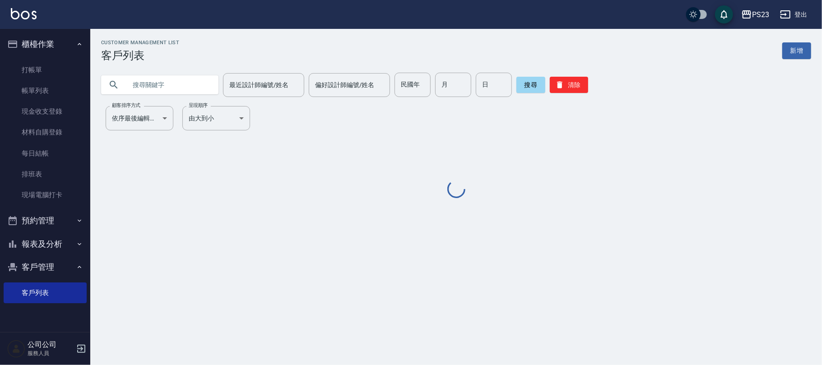
click at [176, 78] on input "text" at bounding box center [168, 85] width 85 height 24
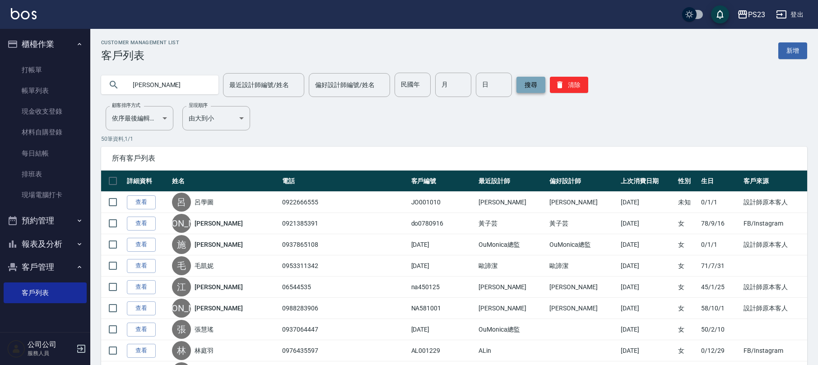
type input "[PERSON_NAME]"
click at [519, 89] on button "搜尋" at bounding box center [530, 85] width 29 height 16
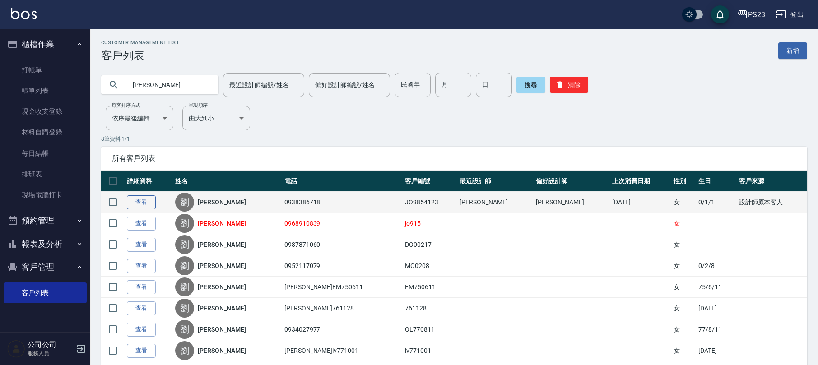
click at [146, 202] on link "查看" at bounding box center [141, 202] width 29 height 14
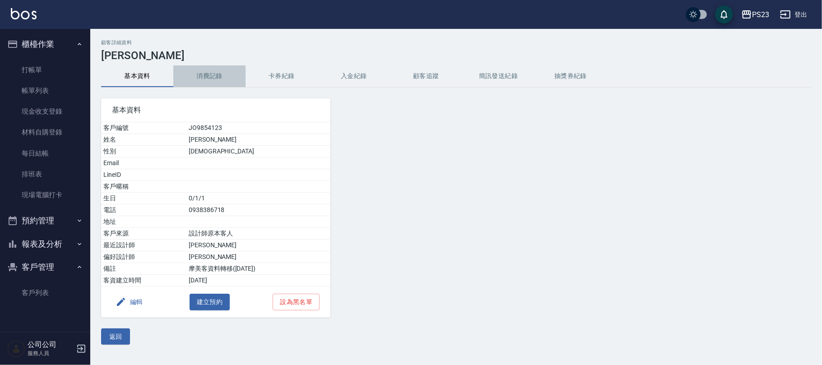
click at [221, 76] on button "消費記錄" at bounding box center [209, 76] width 72 height 22
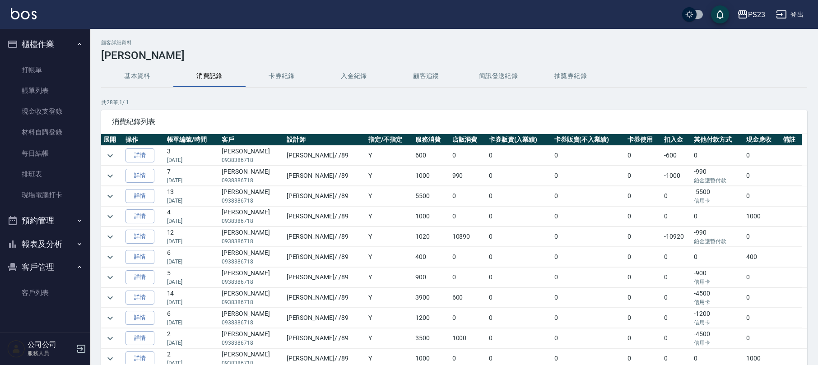
scroll to position [60, 0]
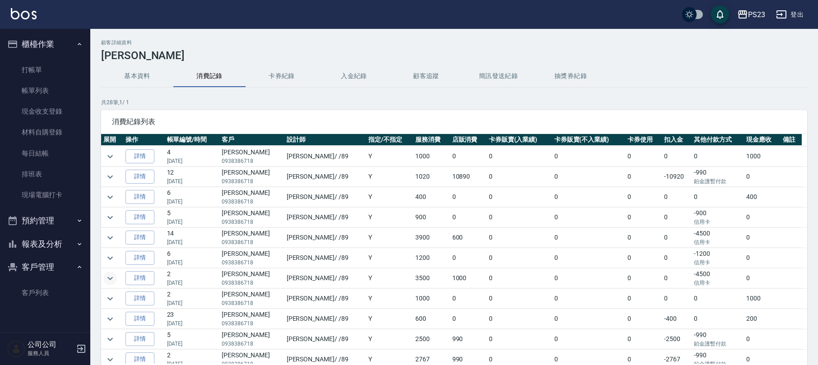
click at [111, 284] on icon "expand row" at bounding box center [110, 278] width 11 height 11
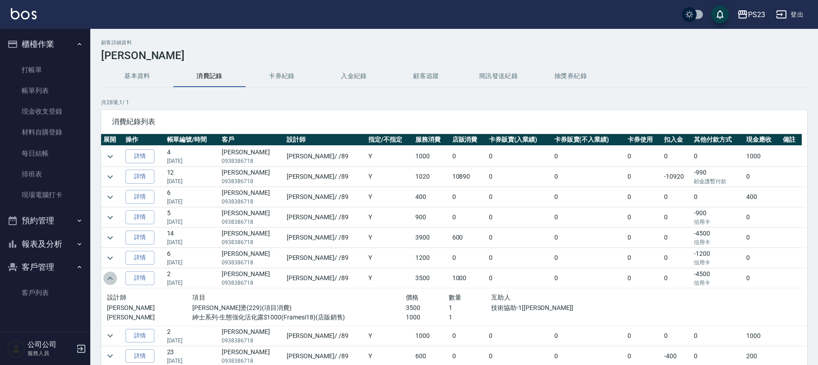
click at [107, 283] on icon "expand row" at bounding box center [110, 278] width 11 height 11
